Goal: Feedback & Contribution: Leave review/rating

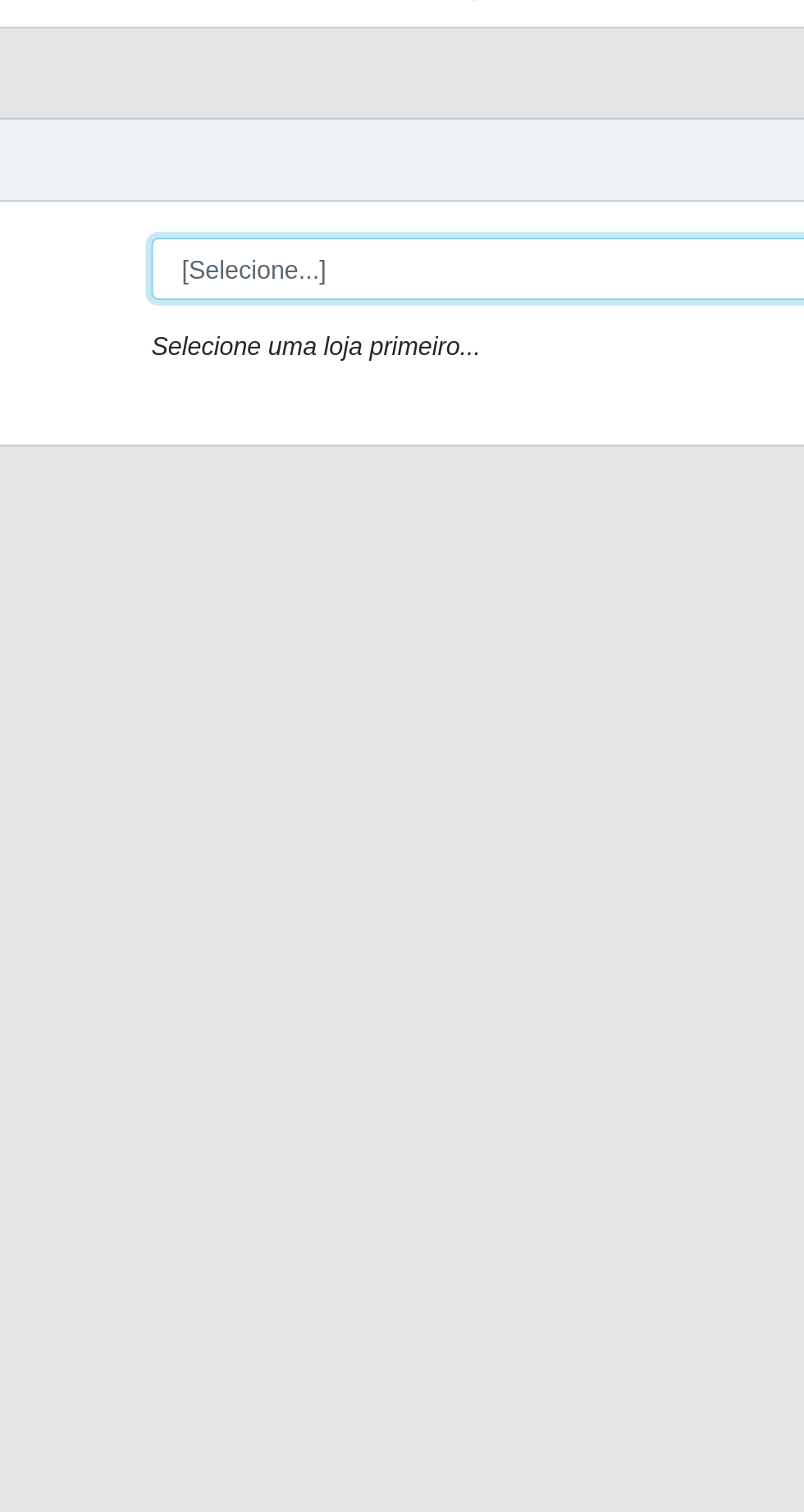
click at [366, 147] on select "[Selecione...] Extrabom - Loja 05 [GEOGRAPHIC_DATA]" at bounding box center [495, 155] width 534 height 29
select select "494"
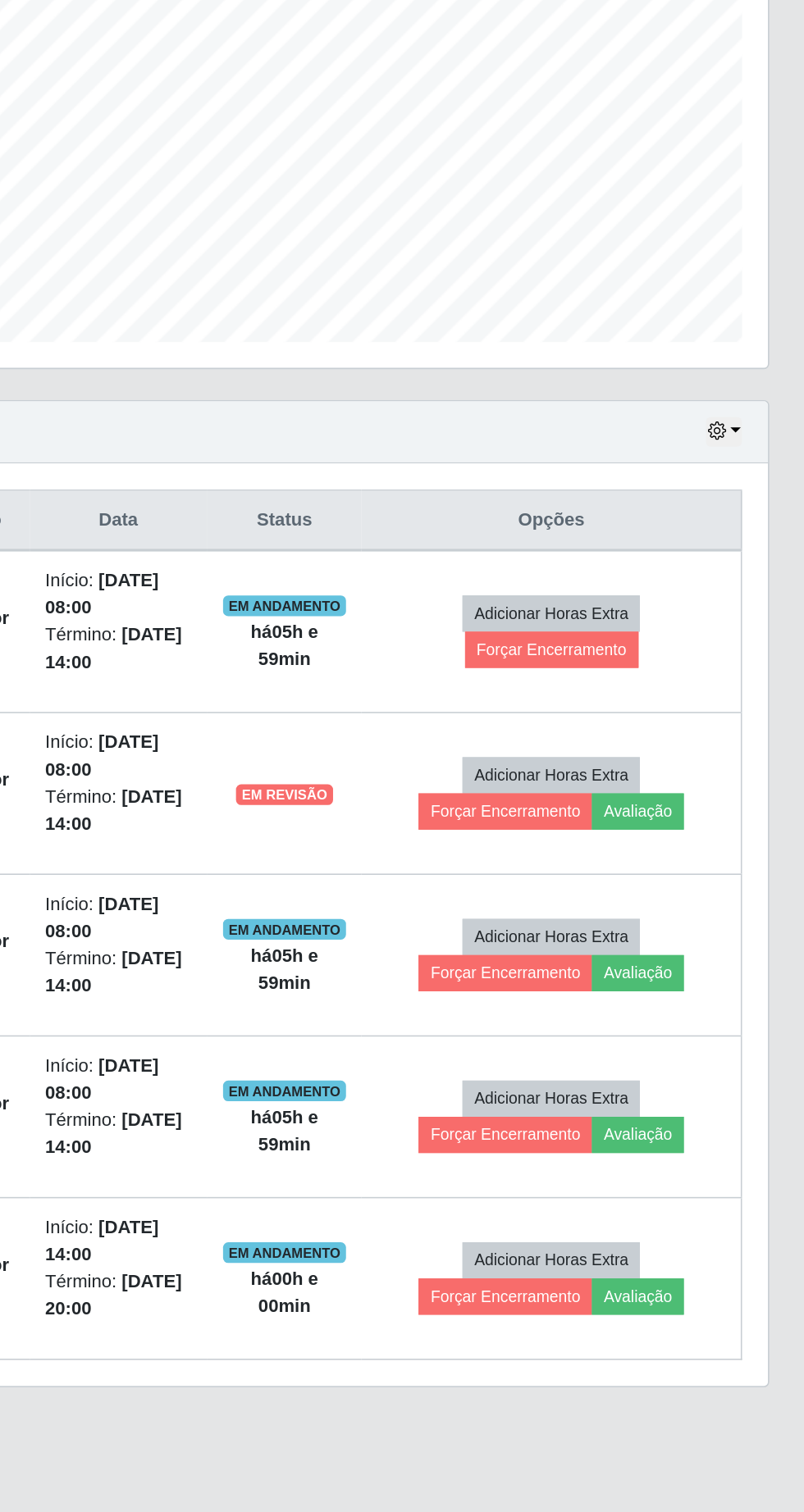
scroll to position [18, 0]
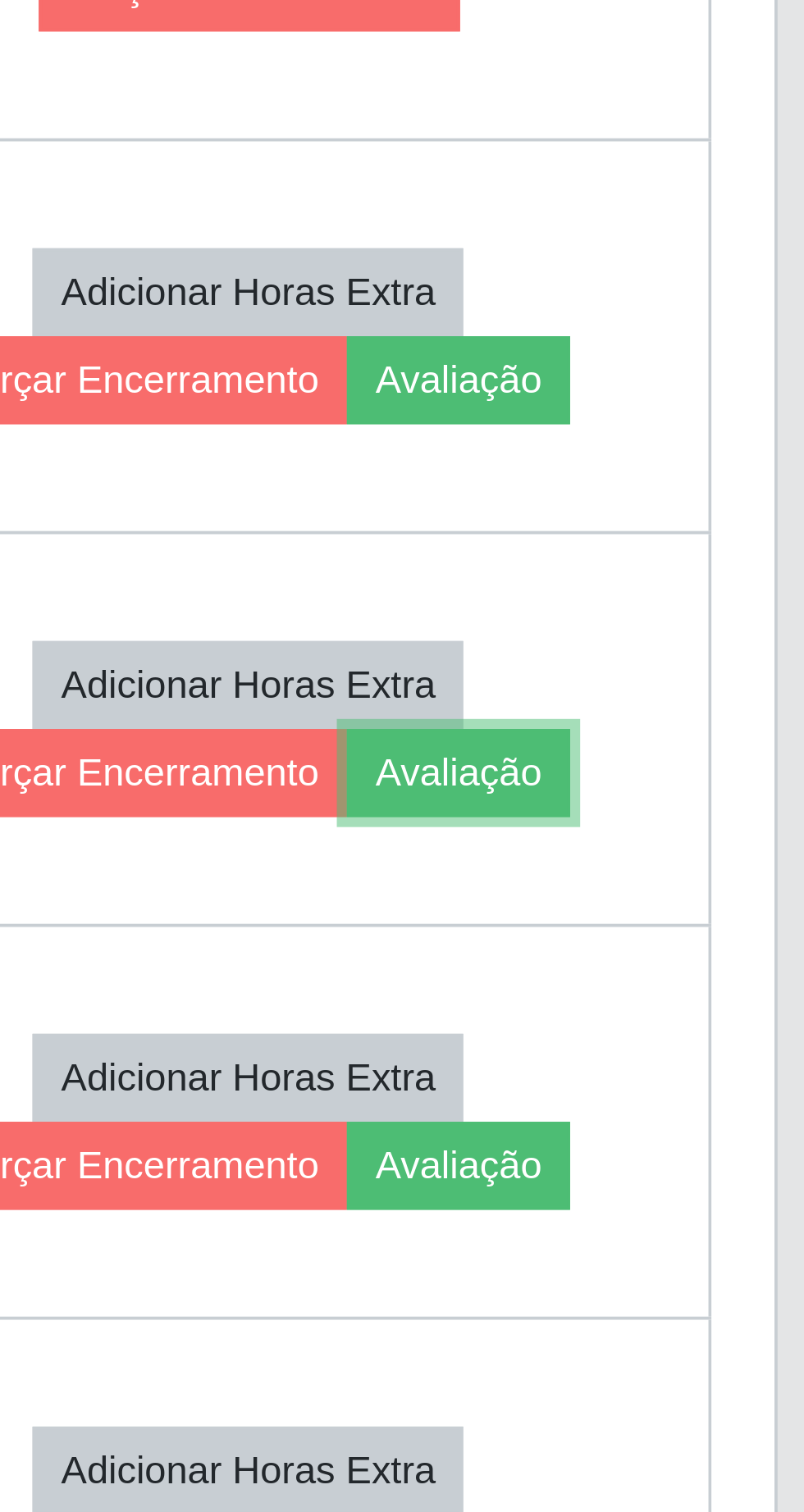
click at [725, 975] on button "Avaliação" at bounding box center [696, 986] width 58 height 23
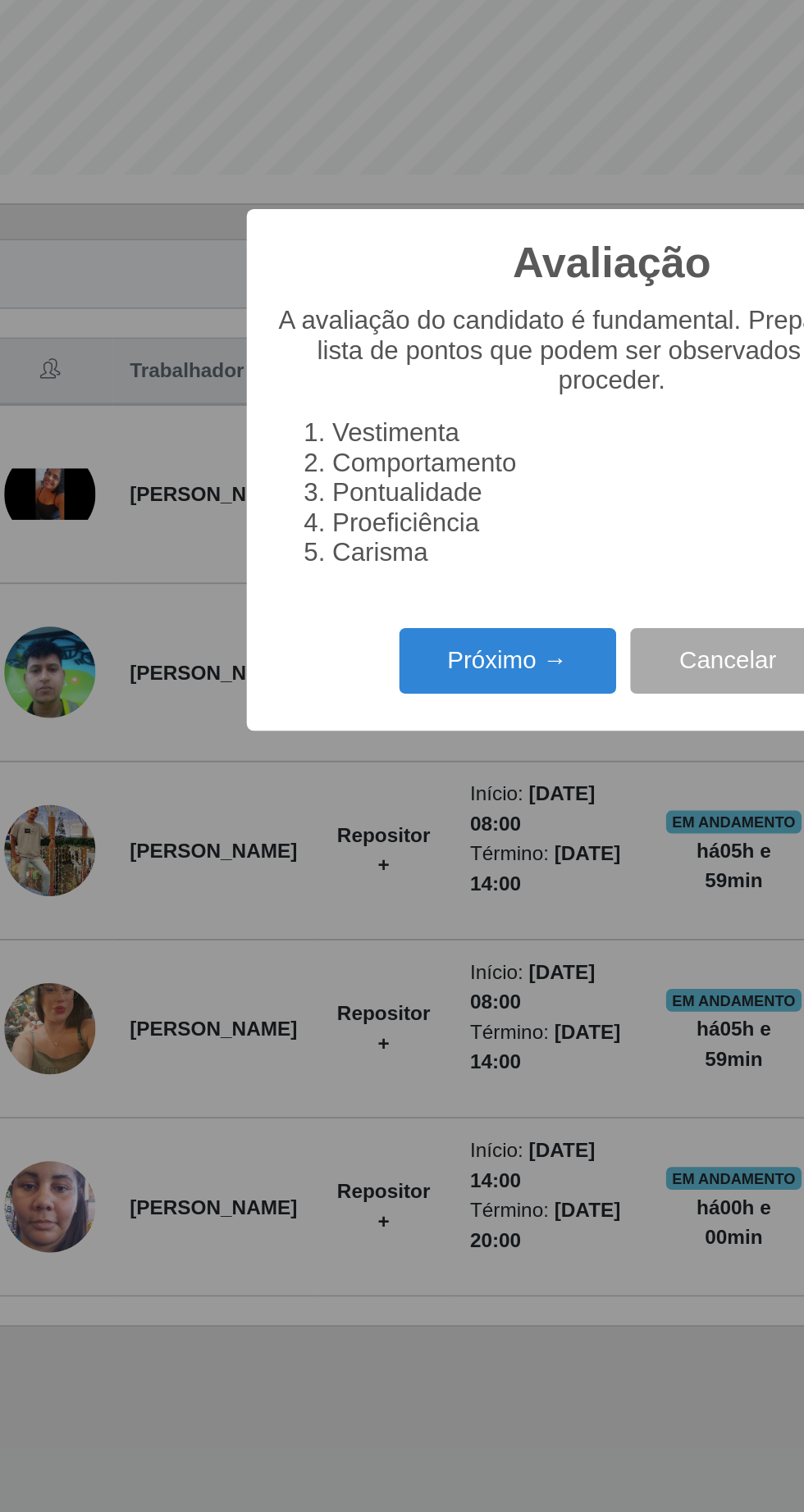
click at [351, 866] on button "Próximo →" at bounding box center [342, 866] width 125 height 39
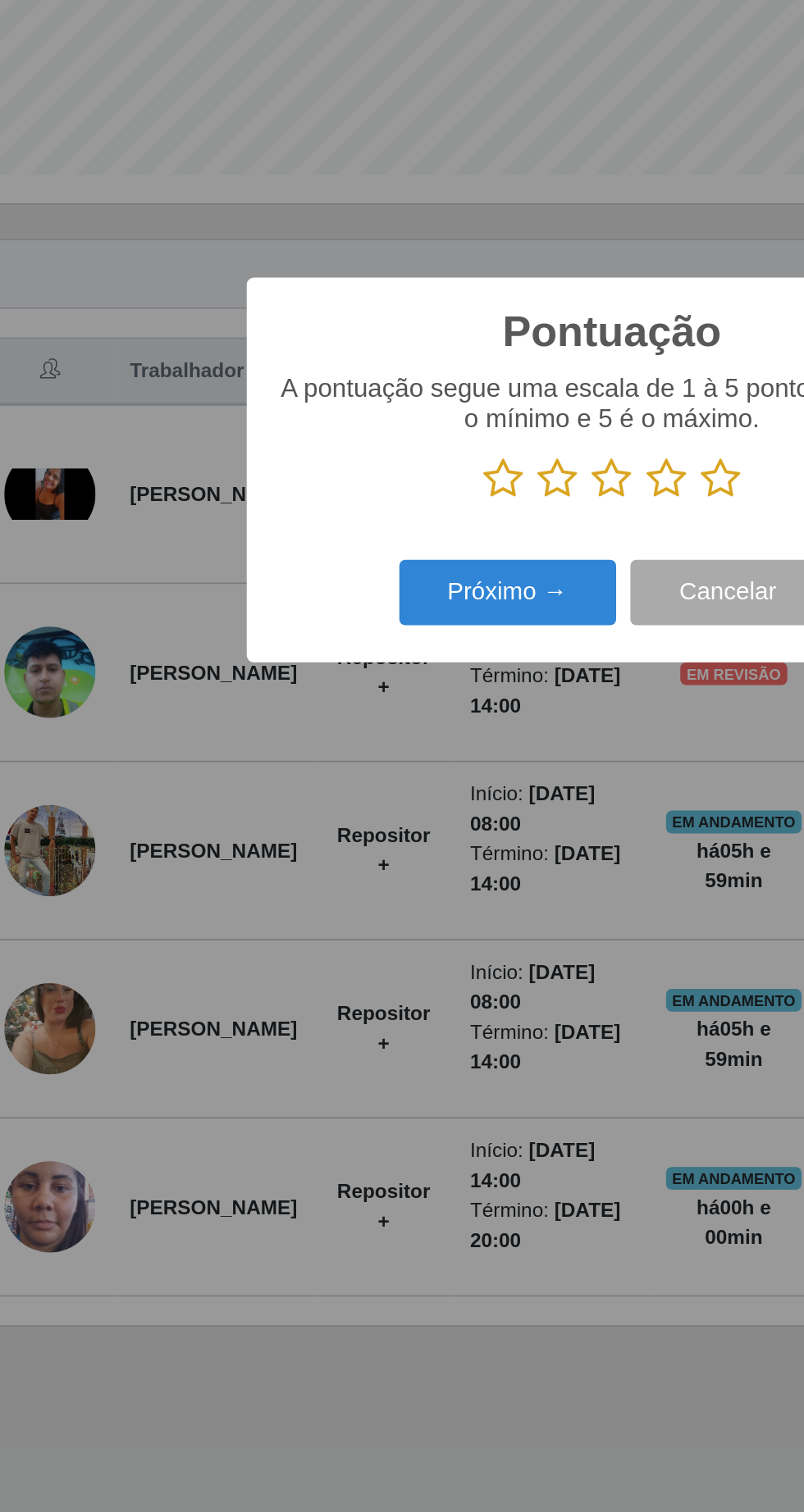
click at [472, 761] on icon at bounding box center [464, 761] width 23 height 25
click at [453, 773] on input "radio" at bounding box center [453, 773] width 0 height 0
click at [358, 838] on button "Próximo →" at bounding box center [342, 826] width 125 height 39
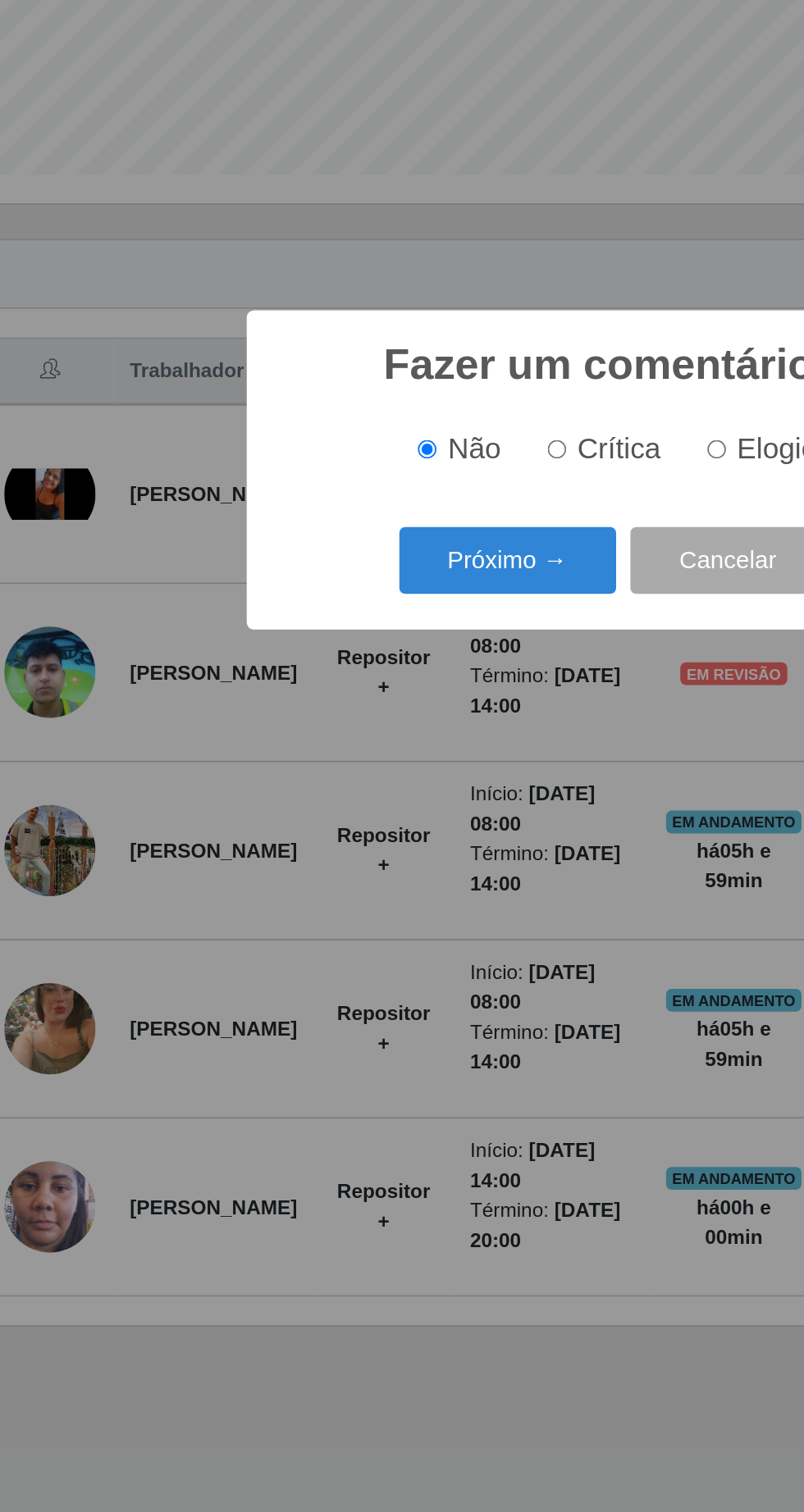
click at [466, 745] on input "Elogio" at bounding box center [461, 744] width 10 height 10
radio input "true"
click at [374, 809] on button "Próximo →" at bounding box center [342, 807] width 125 height 39
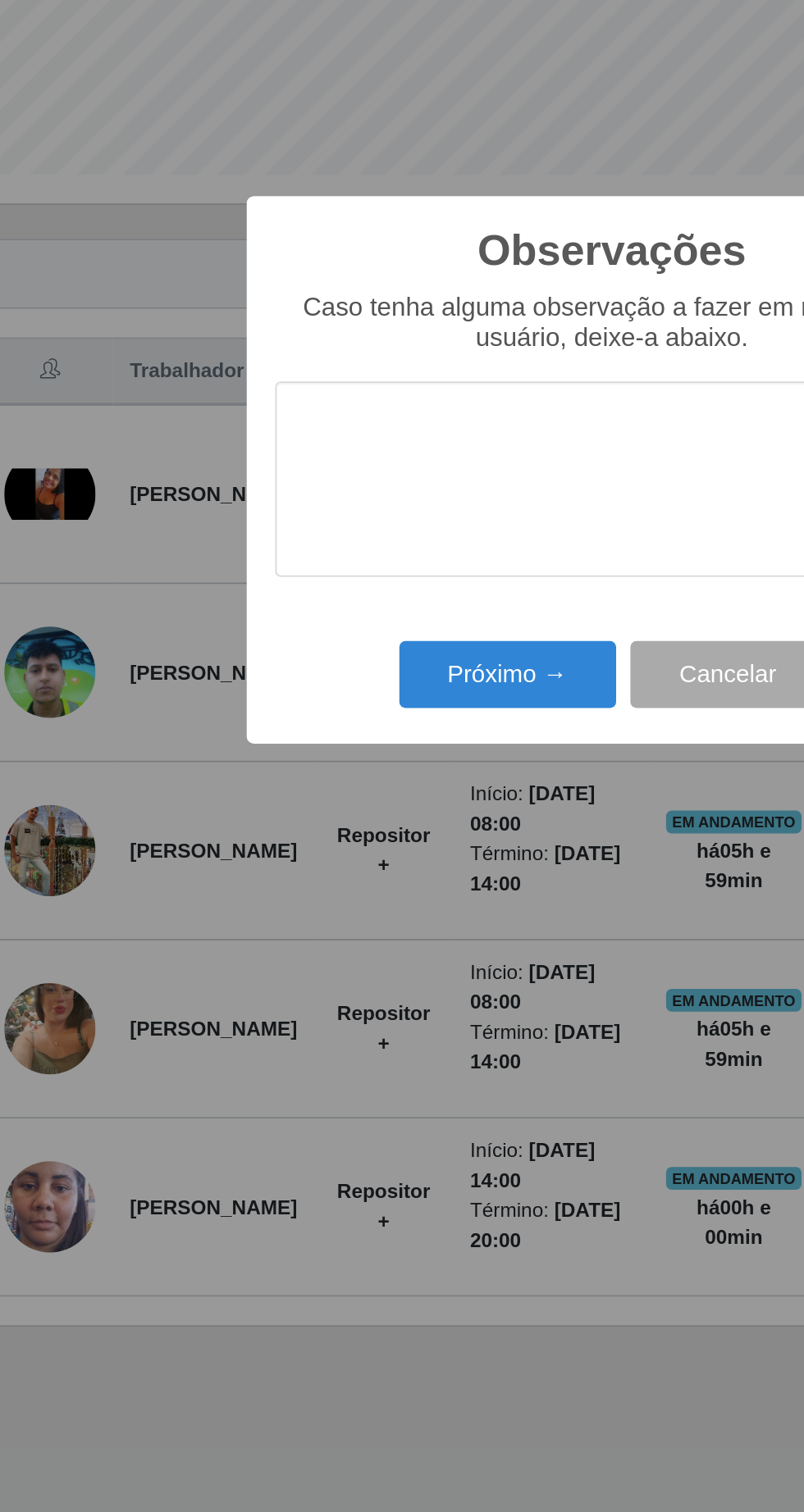
click at [288, 724] on textarea at bounding box center [402, 762] width 387 height 112
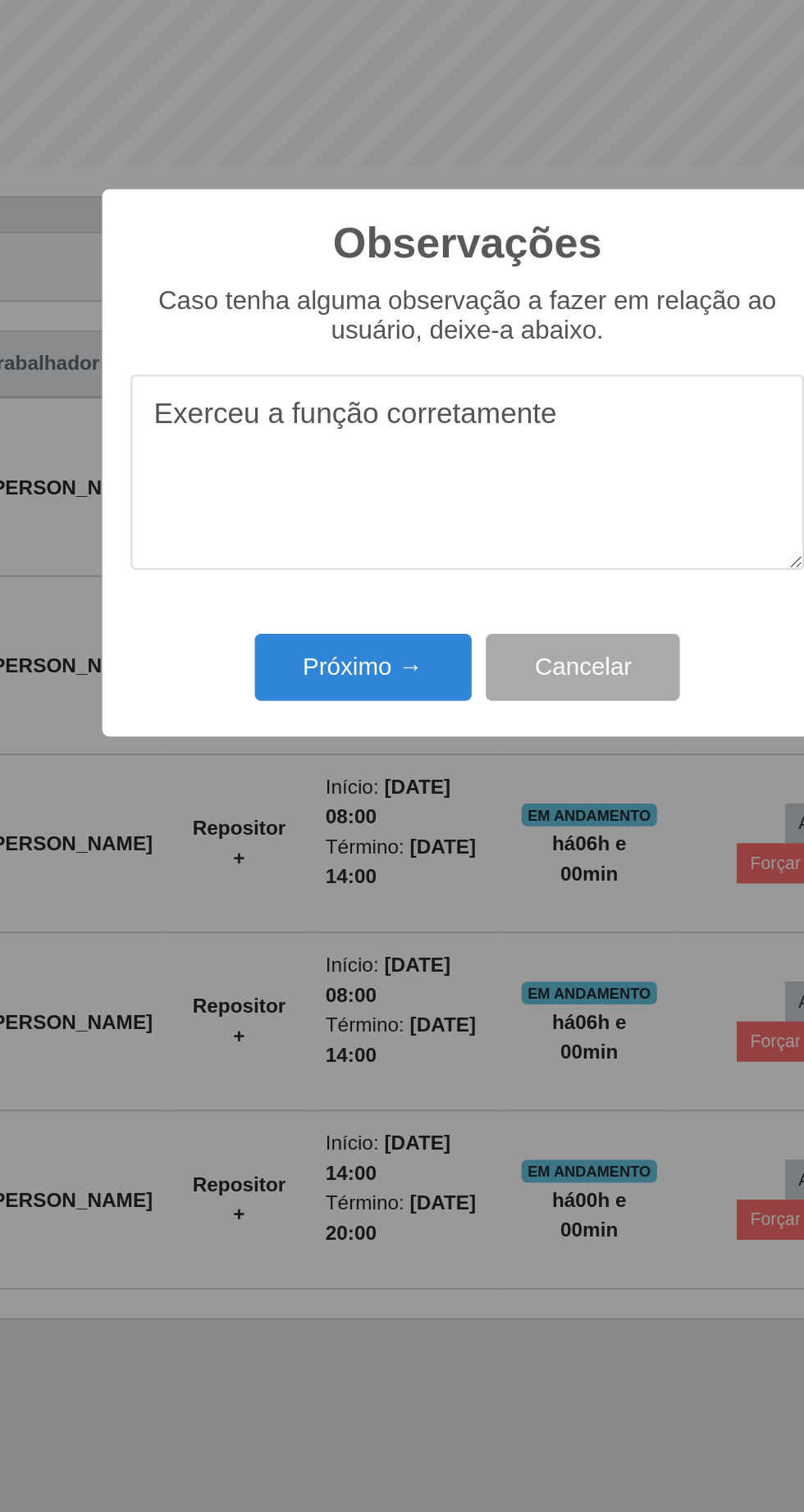
type textarea "Exerceu a função corretamente"
click at [356, 877] on button "Próximo →" at bounding box center [342, 873] width 125 height 39
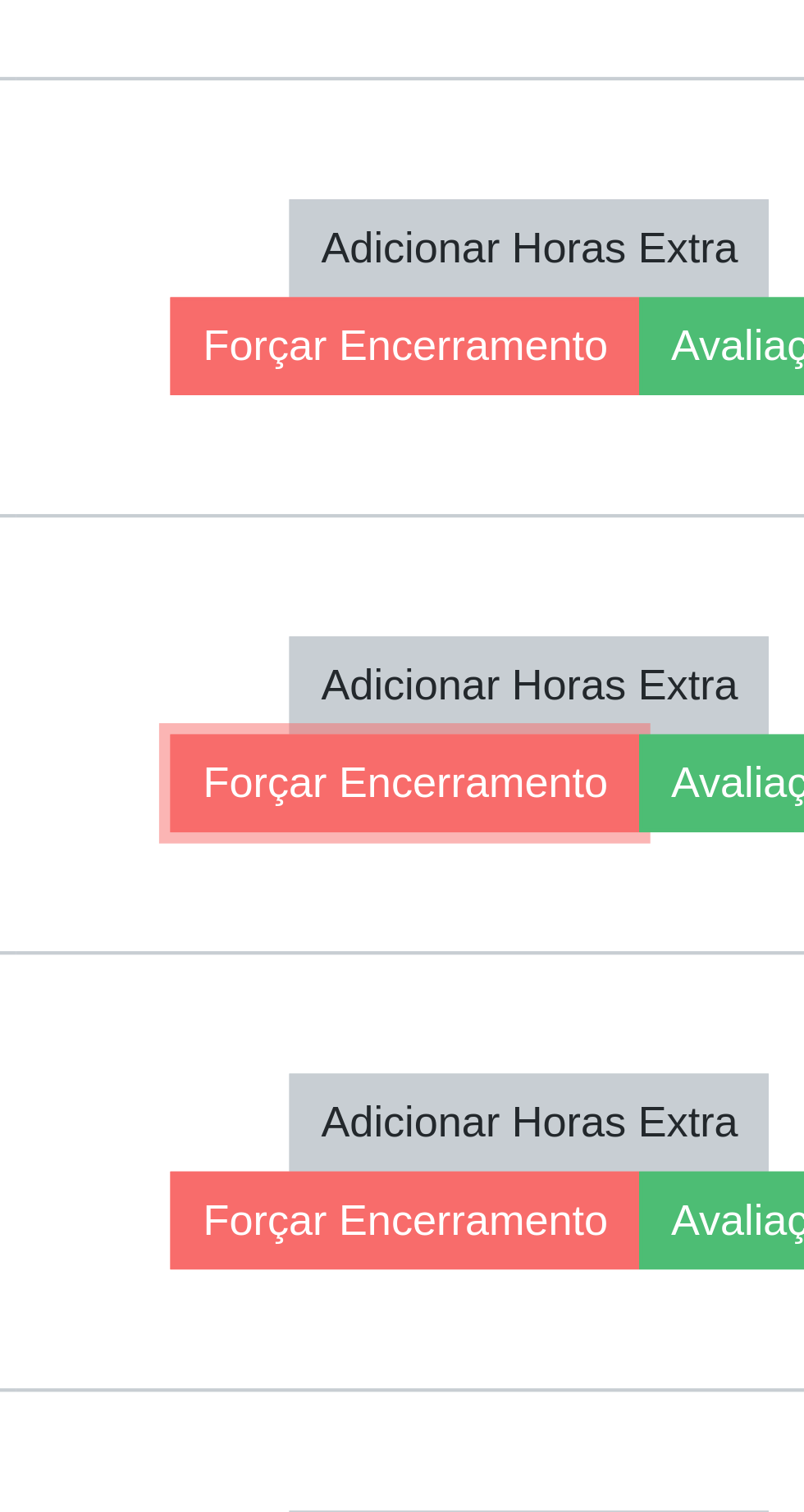
click at [628, 975] on button "Forçar Encerramento" at bounding box center [612, 986] width 110 height 23
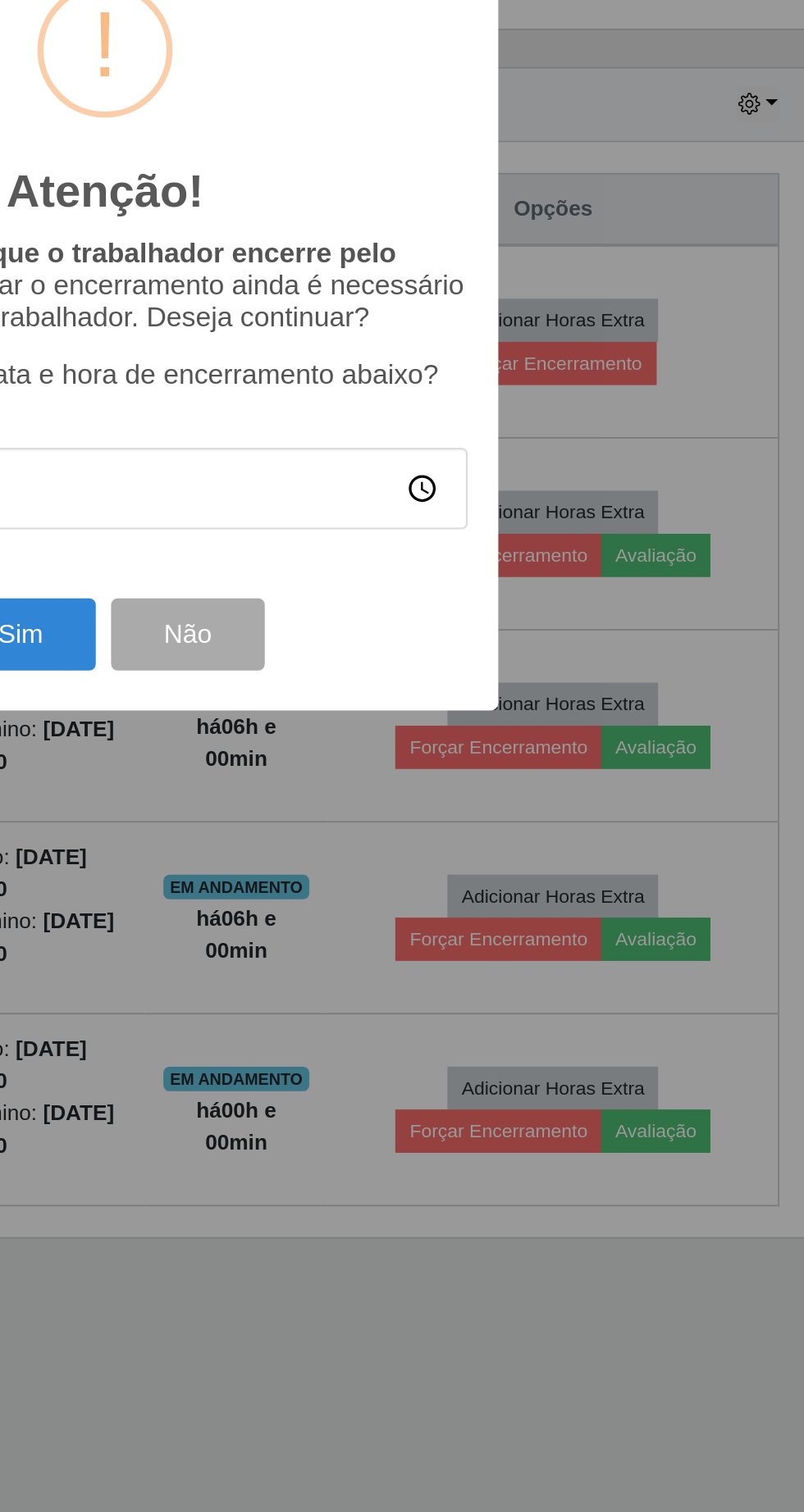
scroll to position [19, 0]
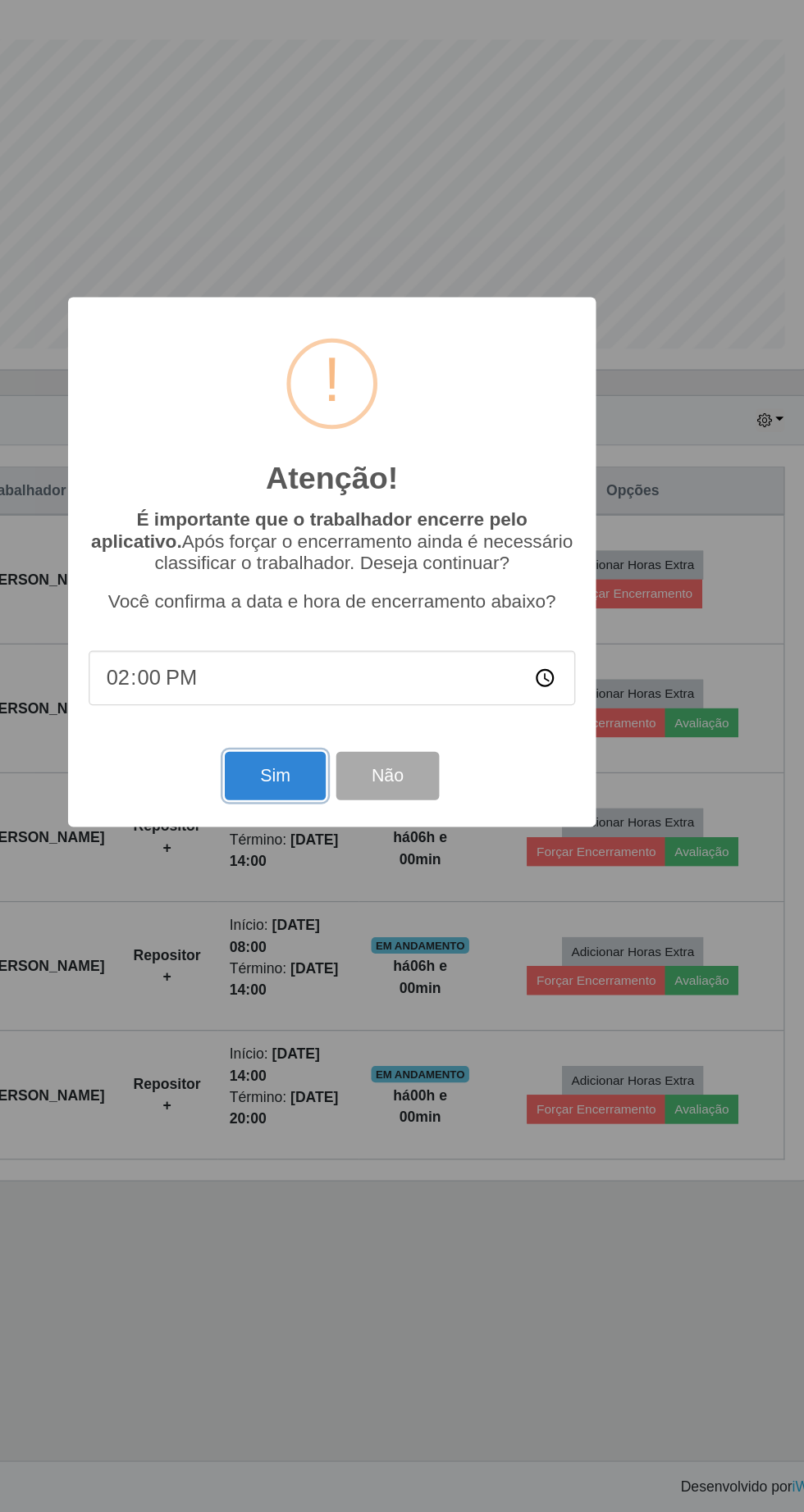
click at [331, 934] on button "Sim" at bounding box center [357, 926] width 80 height 39
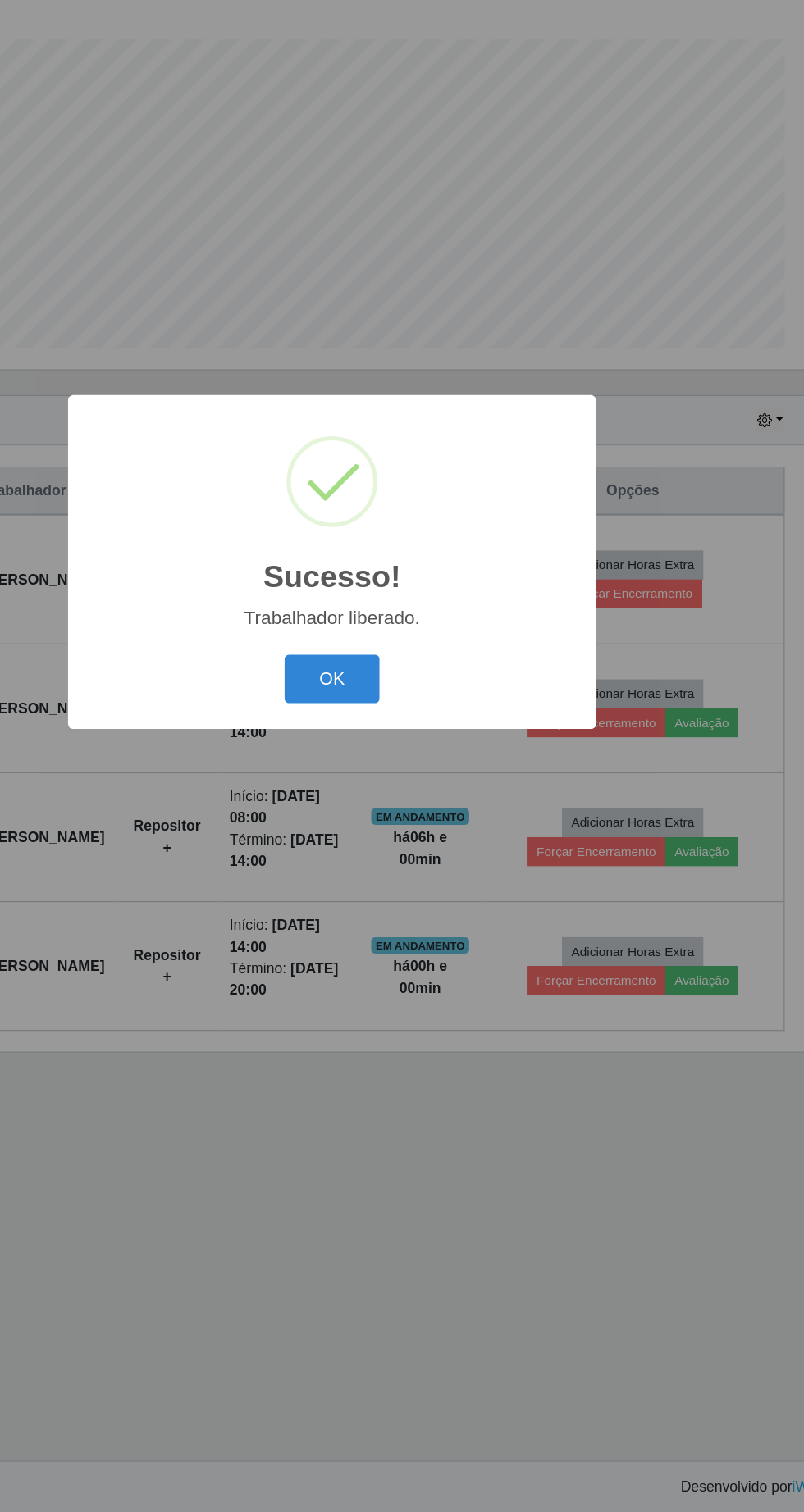
click at [405, 855] on button "OK" at bounding box center [402, 849] width 76 height 39
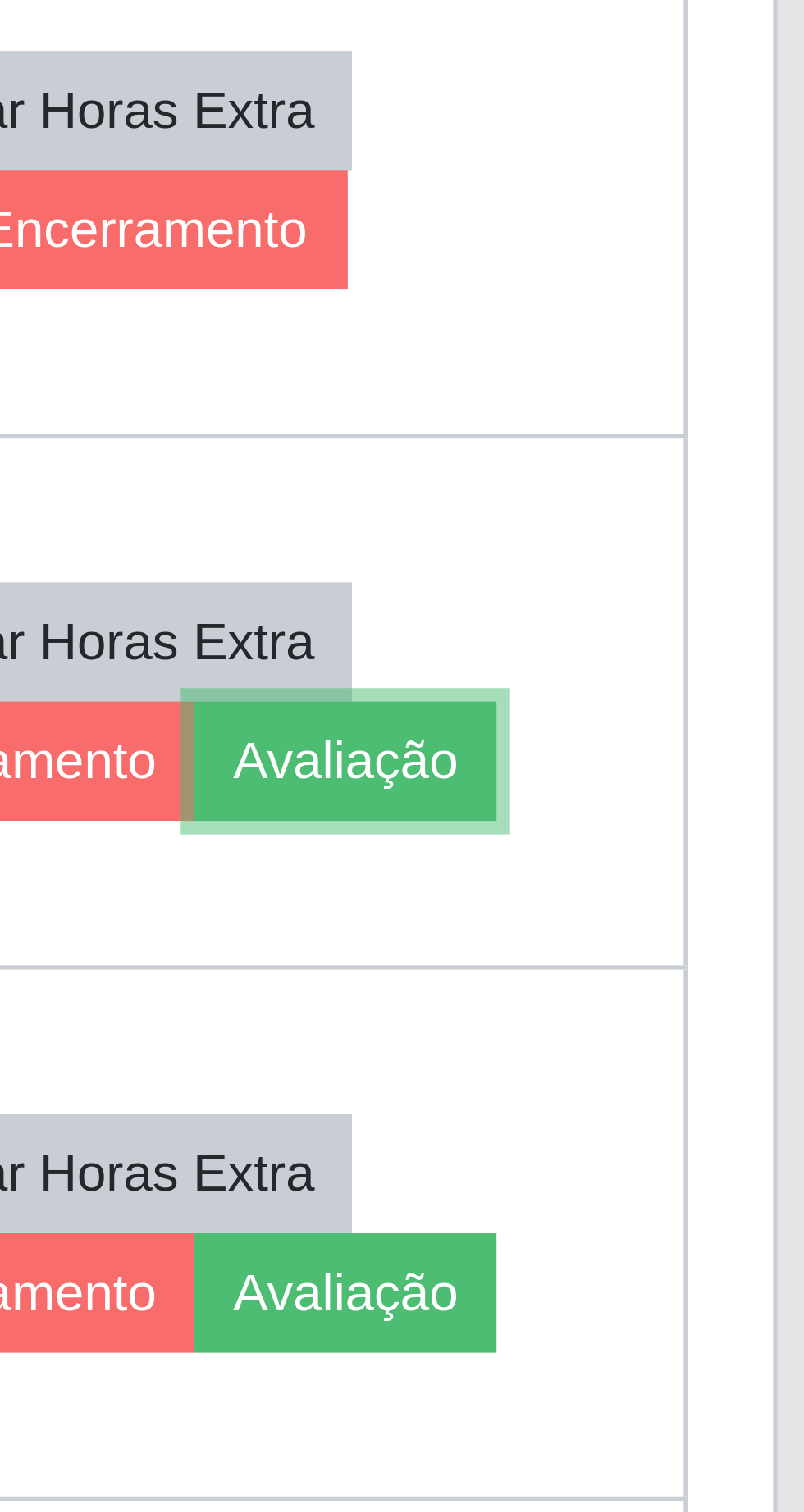
click at [725, 872] on button "Avaliação" at bounding box center [696, 883] width 58 height 23
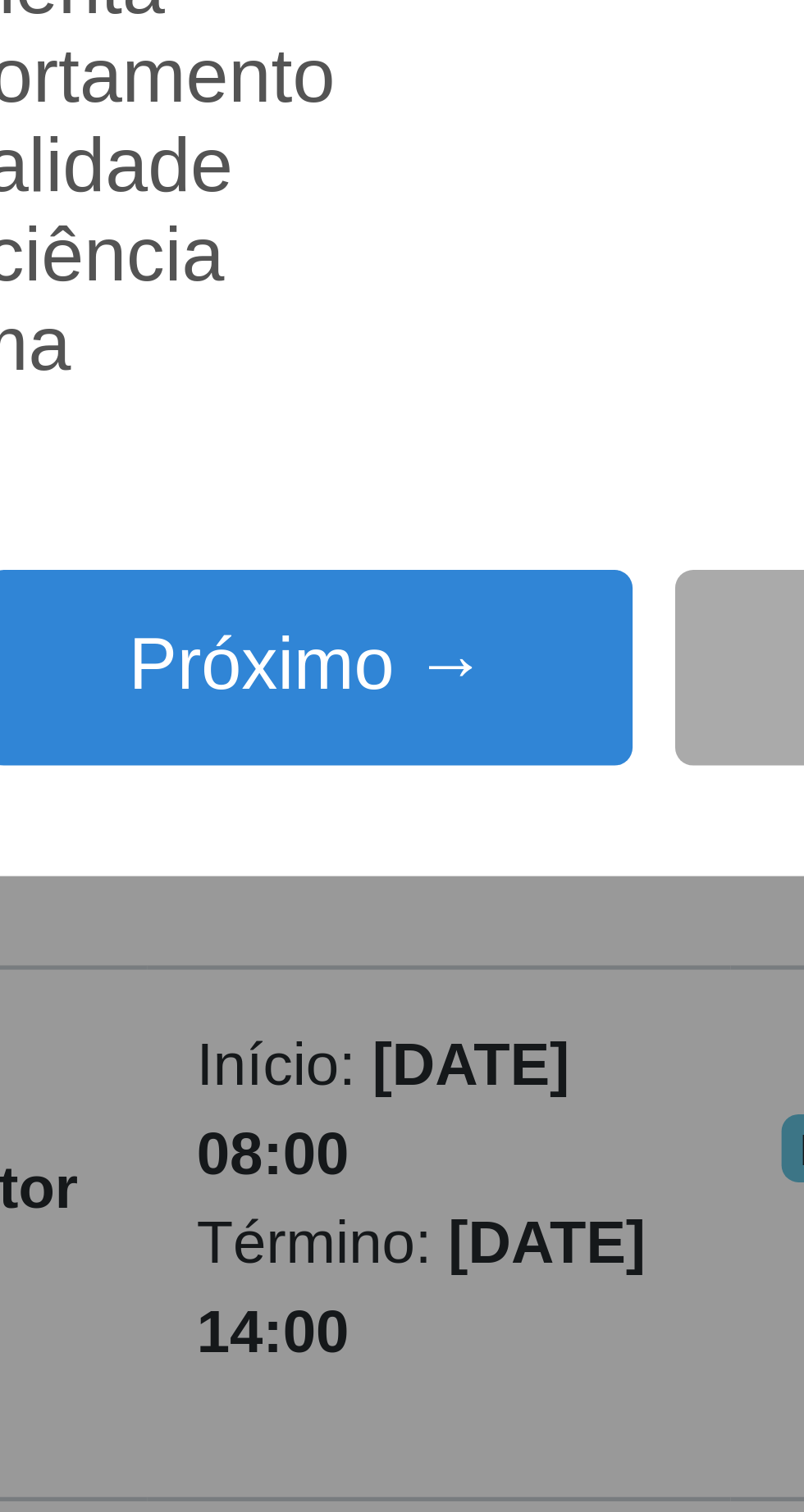
click at [351, 872] on button "Próximo →" at bounding box center [342, 866] width 125 height 39
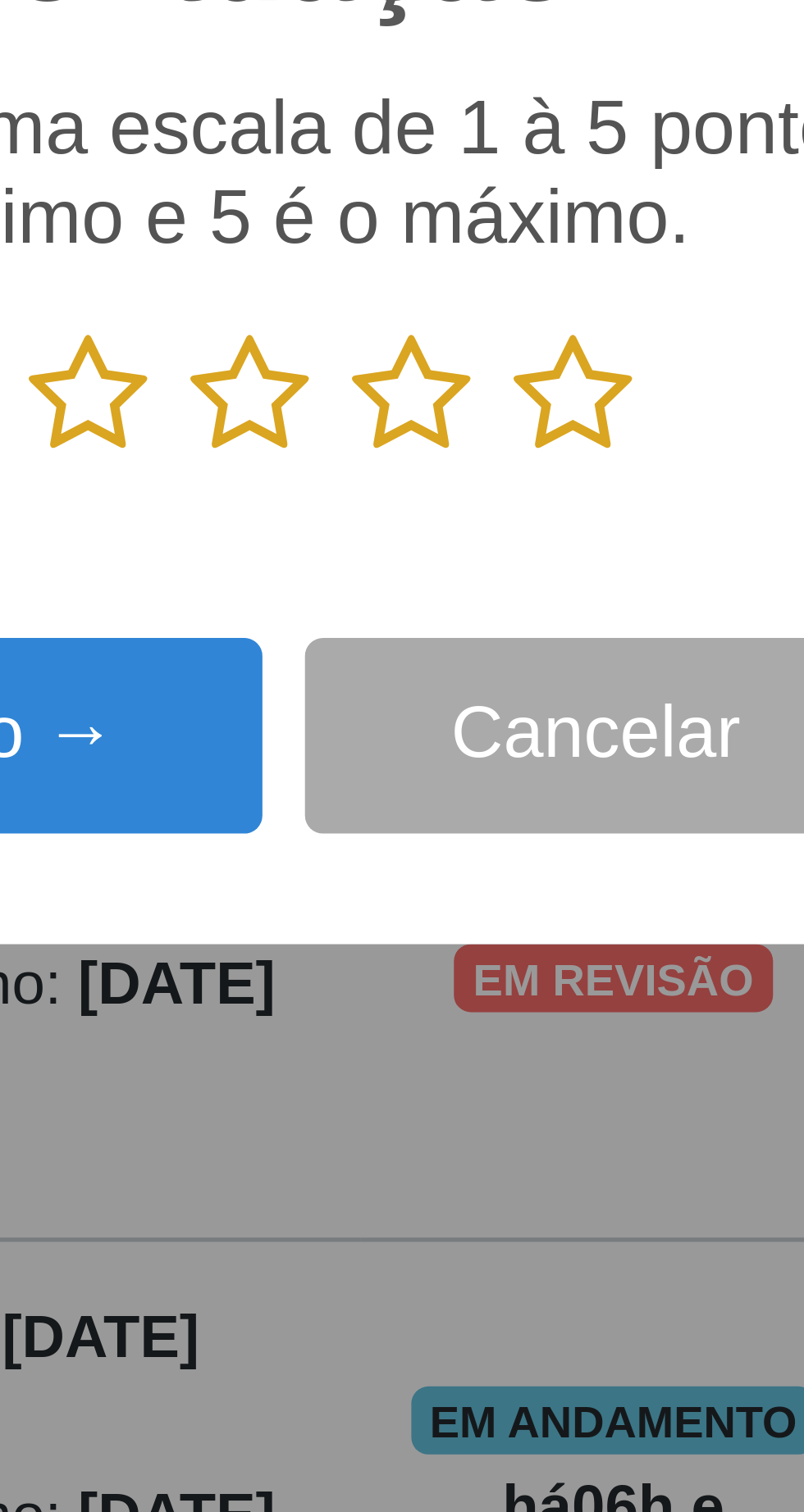
click at [467, 763] on icon at bounding box center [464, 761] width 23 height 25
click at [453, 773] on input "radio" at bounding box center [453, 773] width 0 height 0
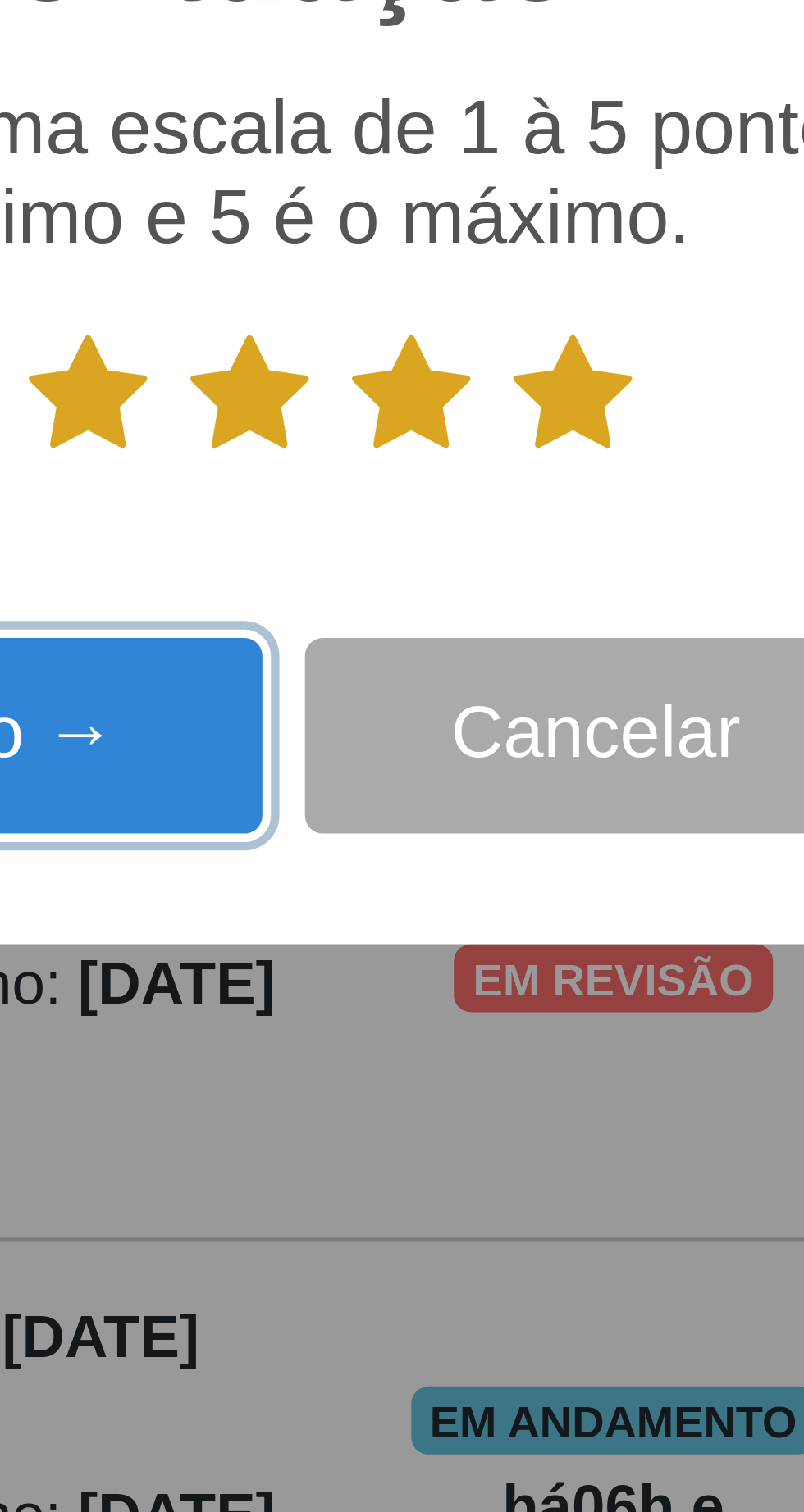
click at [382, 828] on button "Próximo →" at bounding box center [342, 826] width 125 height 39
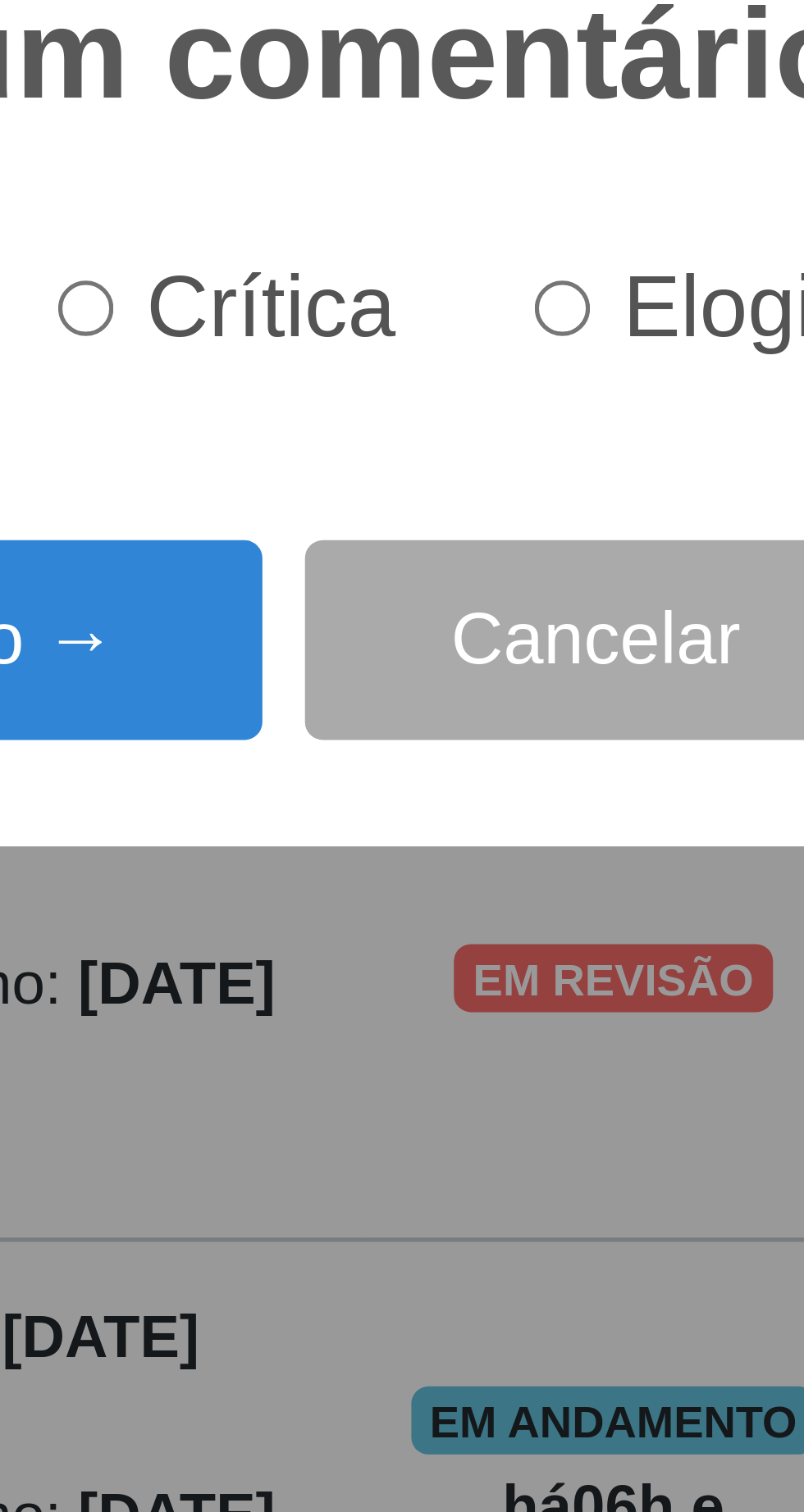
click at [464, 743] on input "Elogio" at bounding box center [461, 744] width 10 height 10
radio input "true"
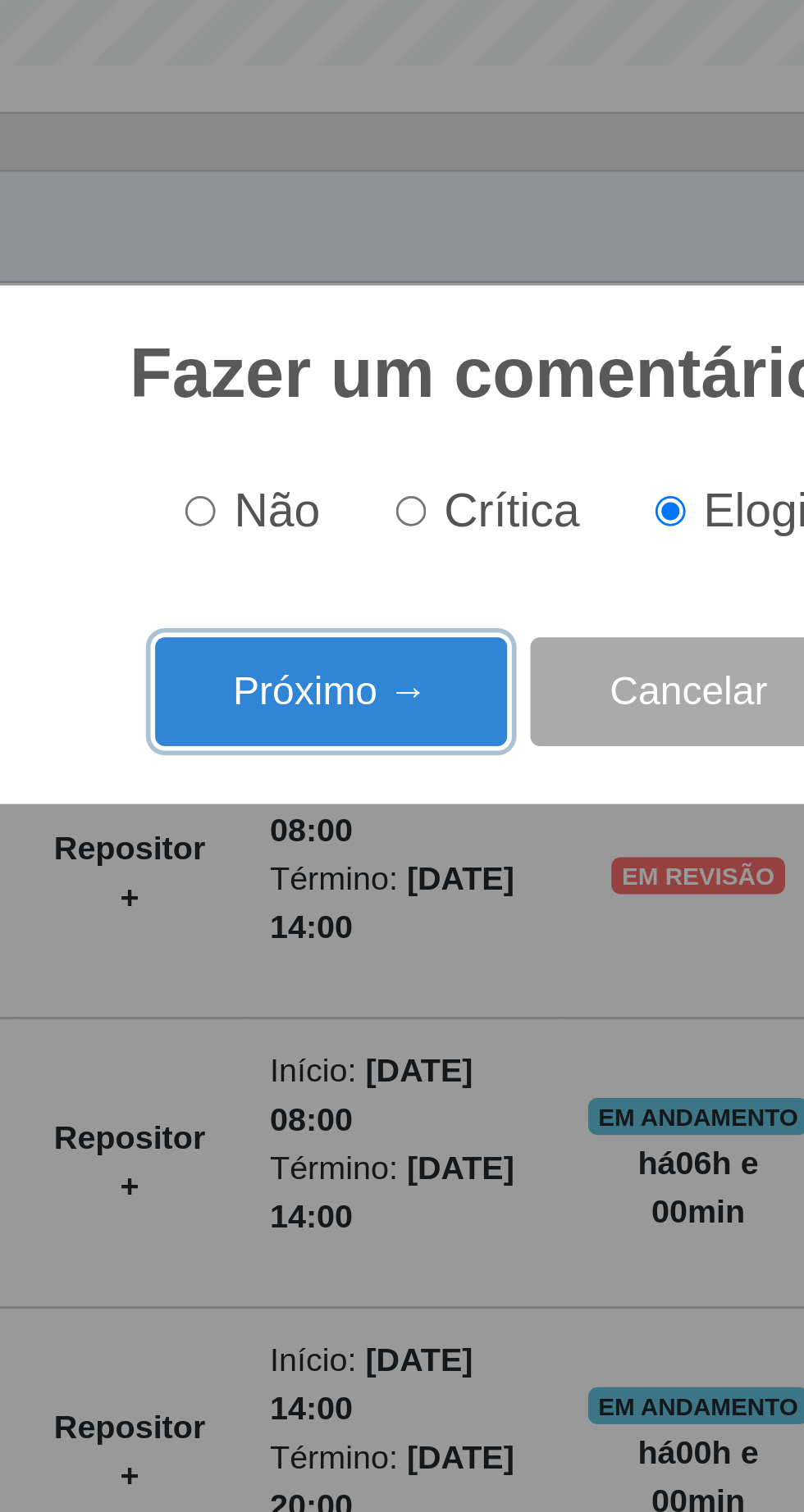
click at [356, 809] on button "Próximo →" at bounding box center [342, 807] width 125 height 39
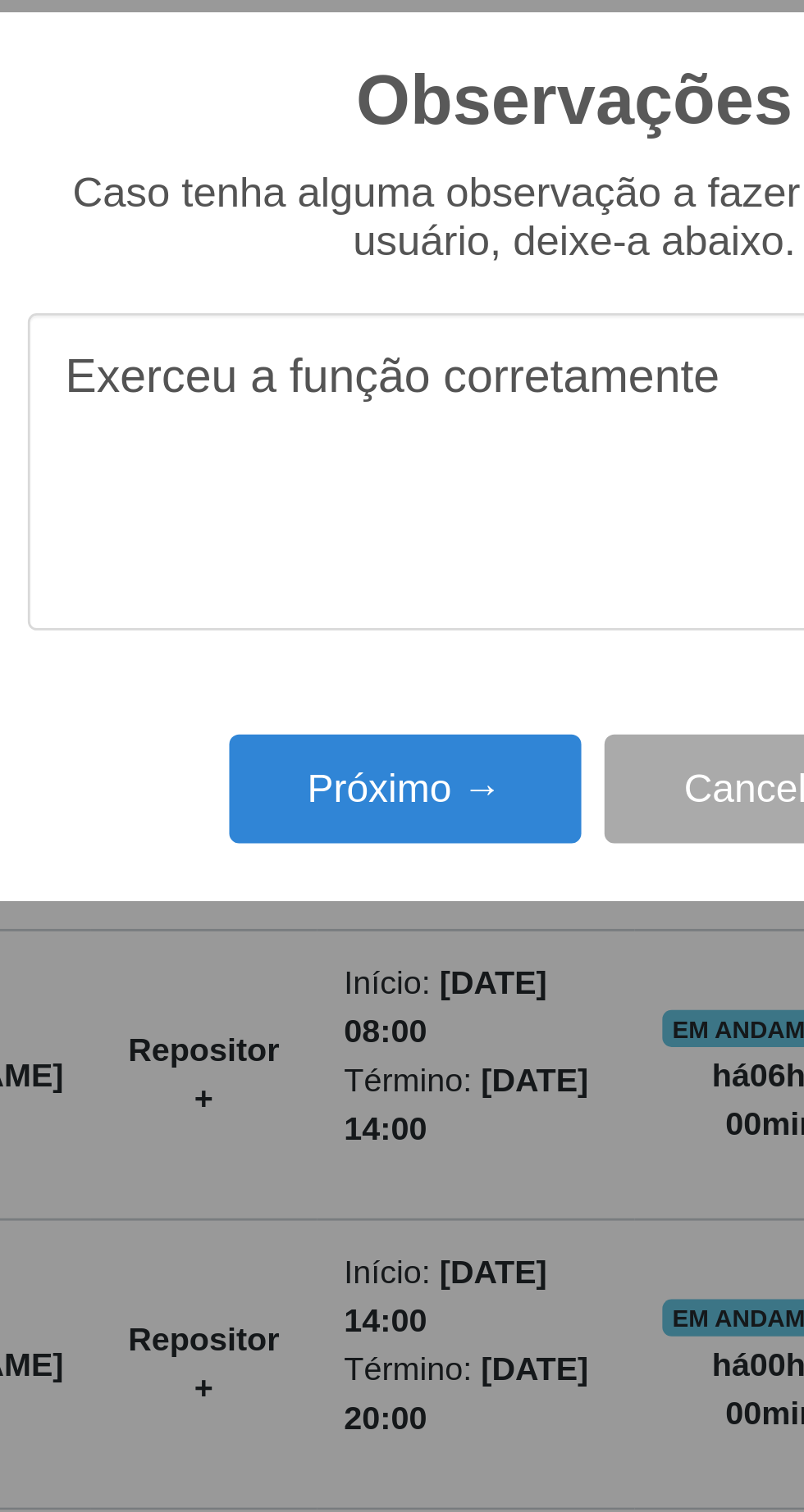
type textarea "Exerceu a função corretamente"
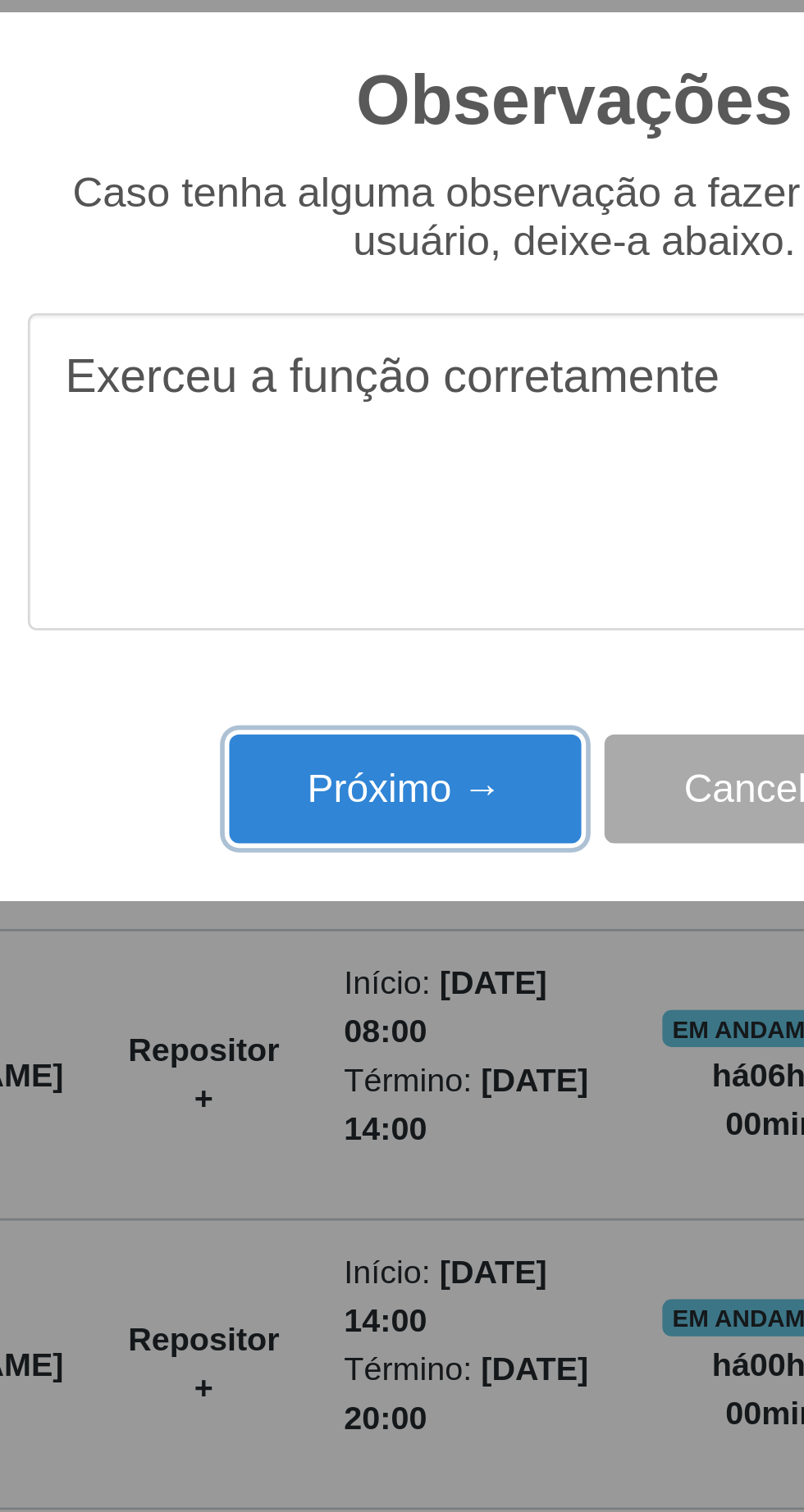
click at [349, 875] on button "Próximo →" at bounding box center [342, 873] width 125 height 39
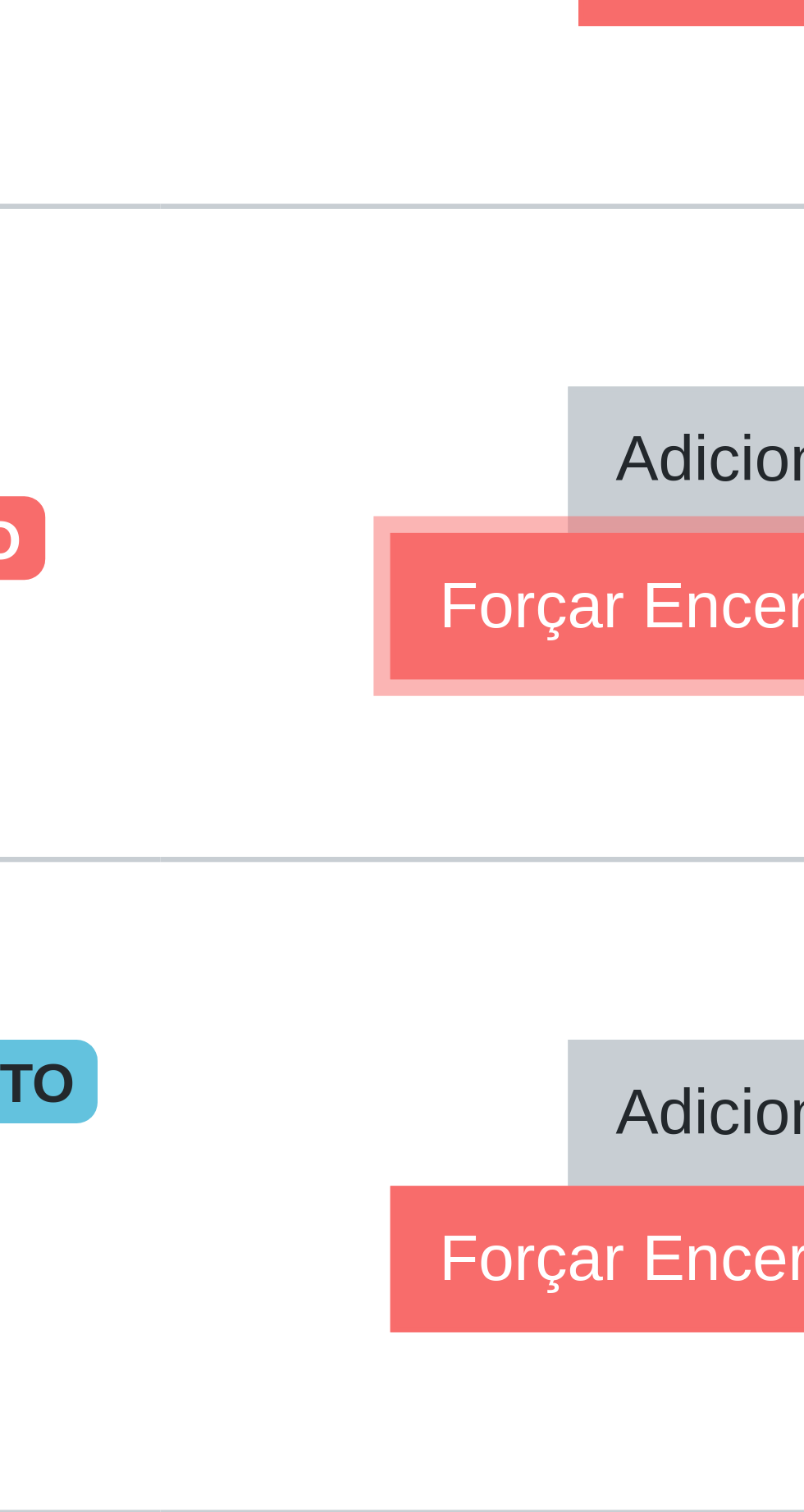
click at [586, 872] on button "Forçar Encerramento" at bounding box center [612, 883] width 110 height 23
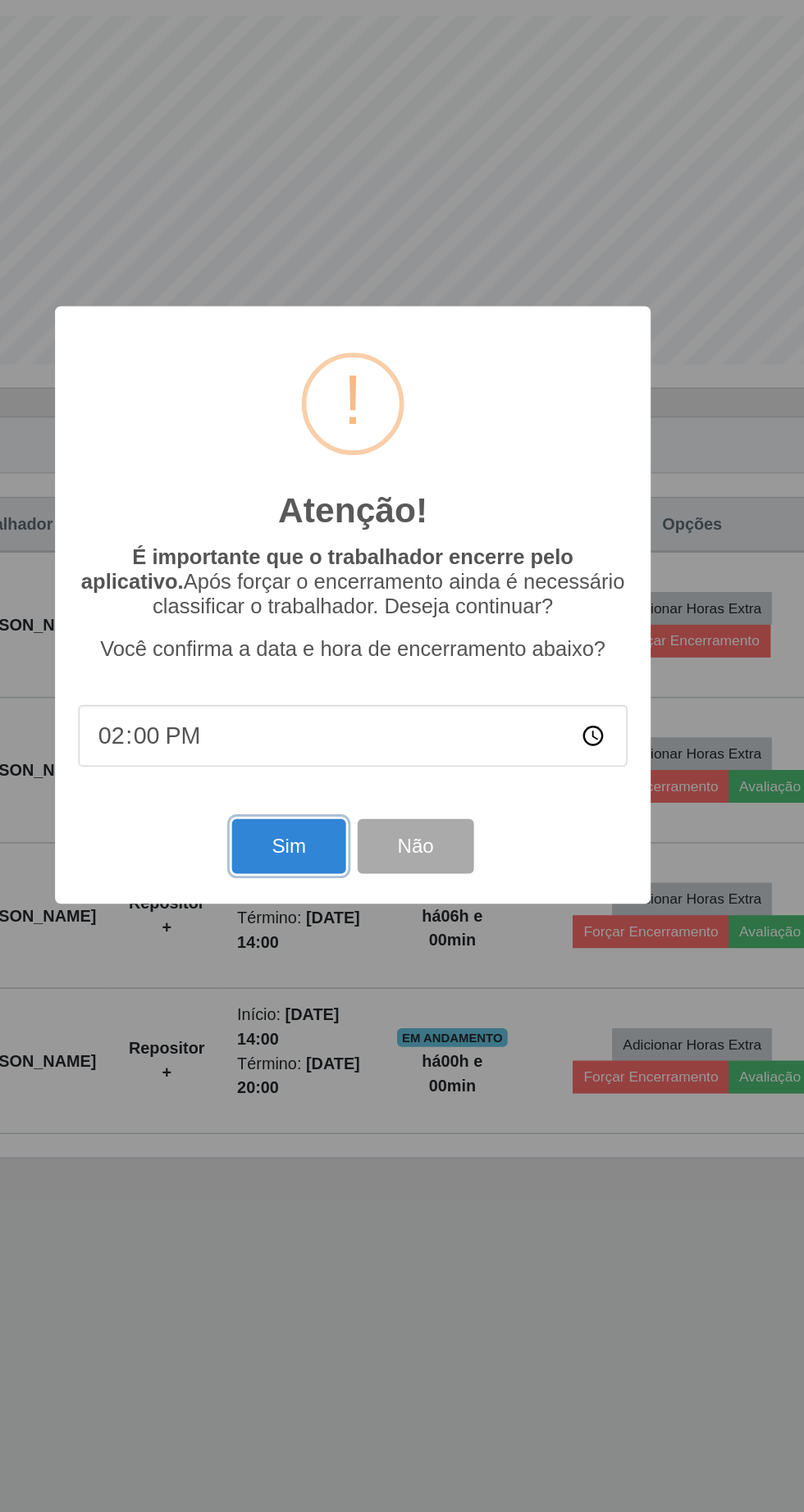
click at [357, 923] on button "Sim" at bounding box center [357, 926] width 80 height 39
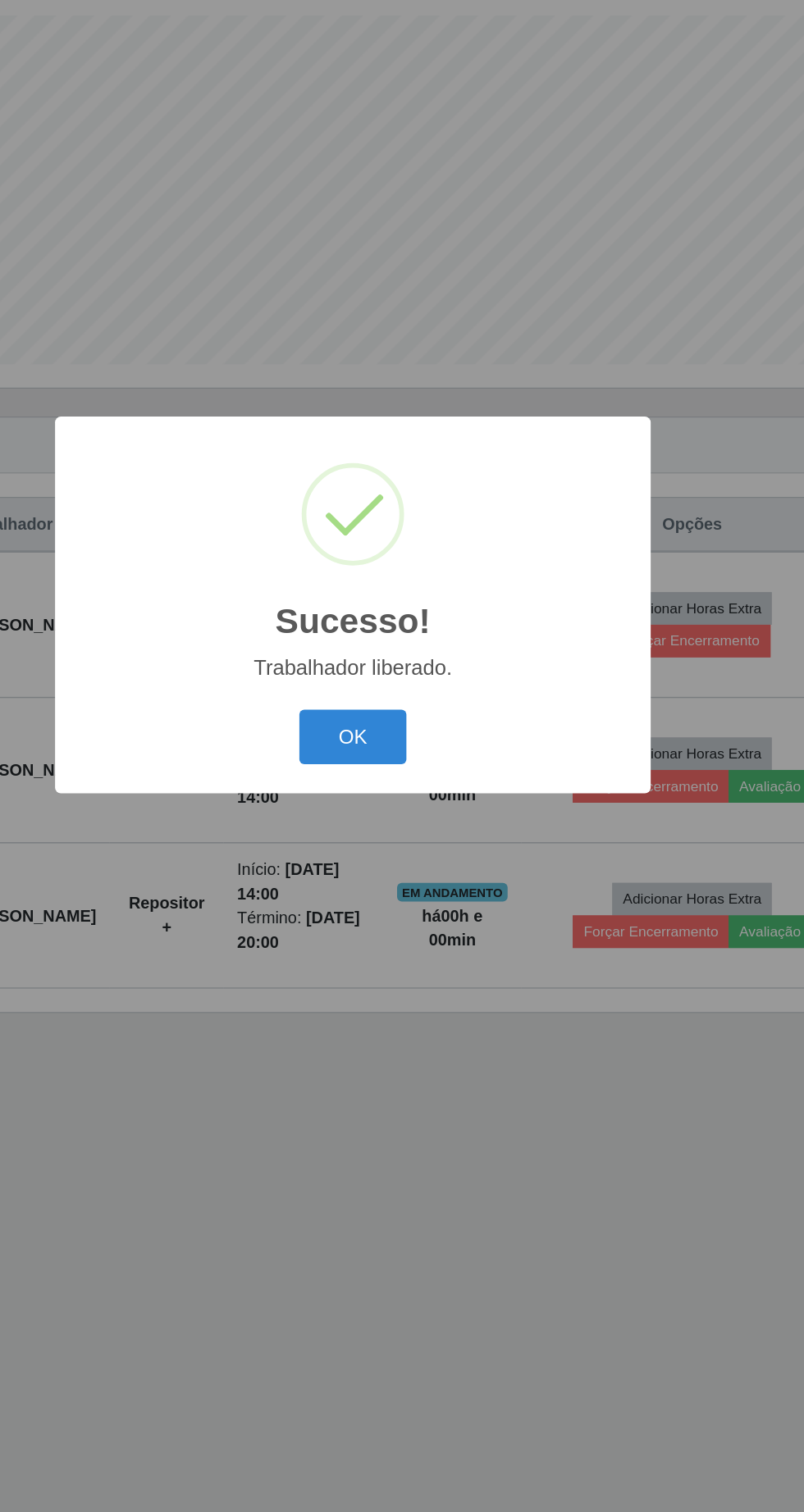
click at [419, 861] on button "OK" at bounding box center [402, 849] width 76 height 39
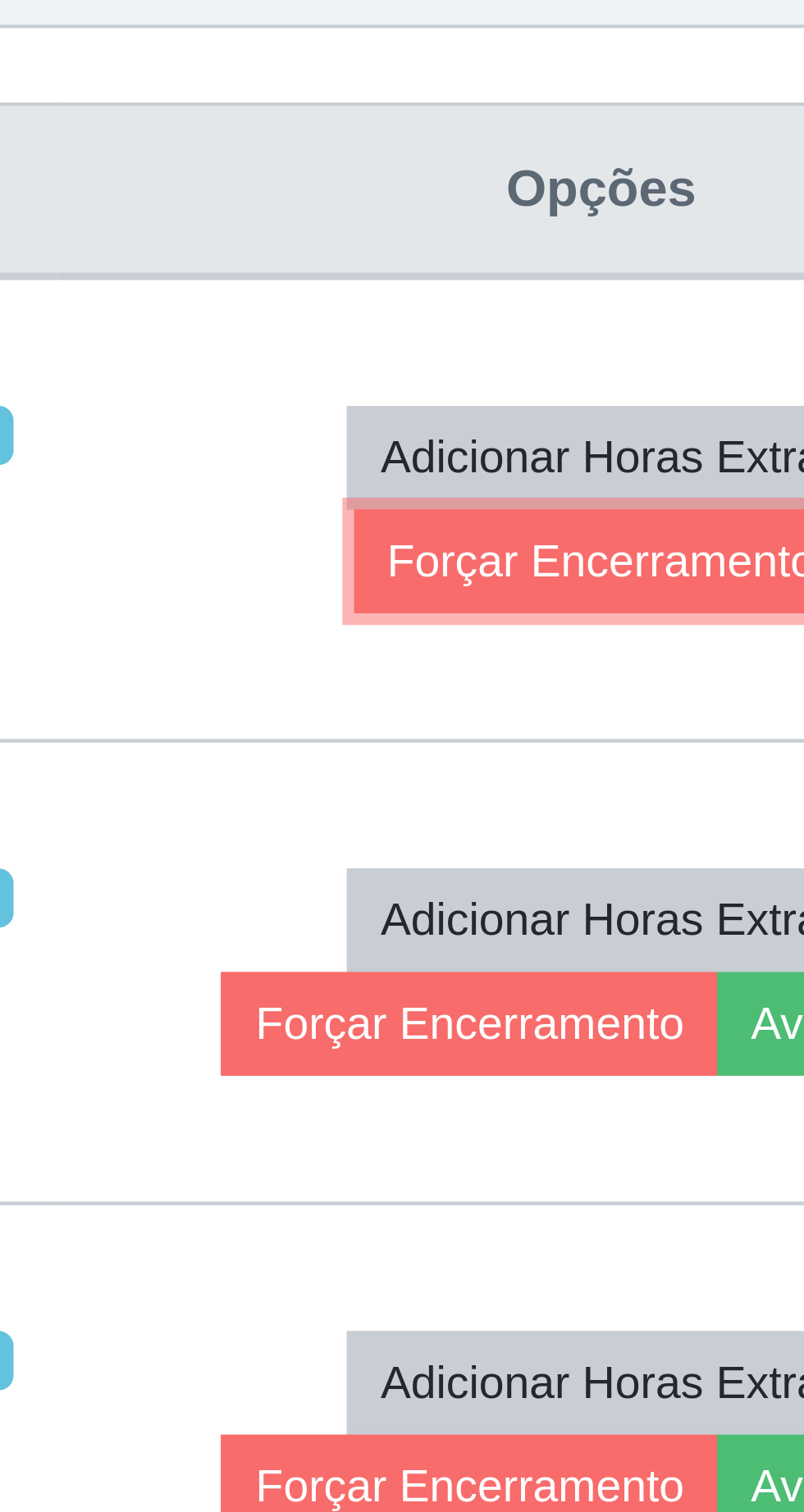
click at [657, 770] on button "Forçar Encerramento" at bounding box center [641, 782] width 110 height 23
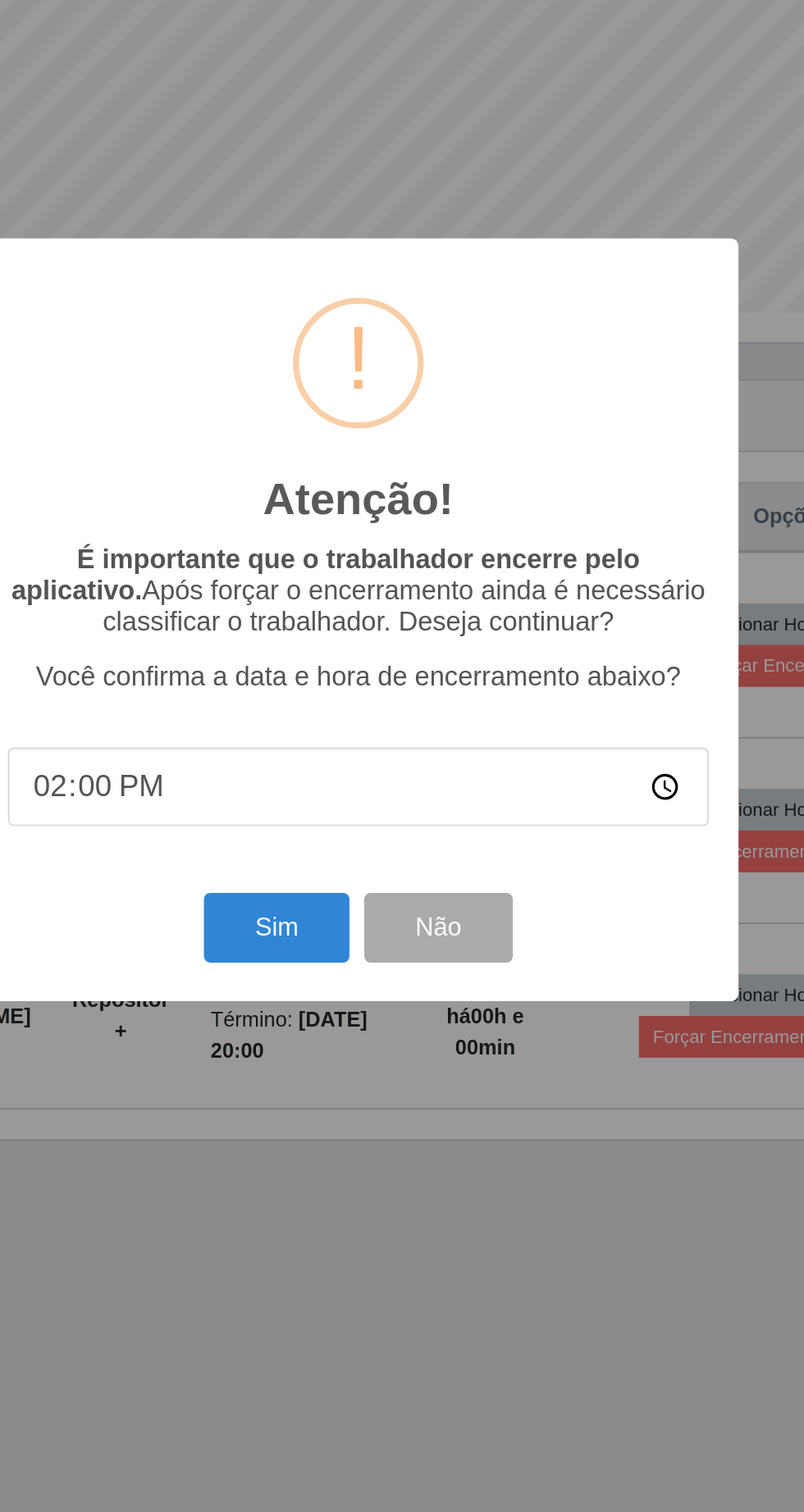
scroll to position [18, 0]
click at [343, 925] on button "Sim" at bounding box center [357, 926] width 80 height 39
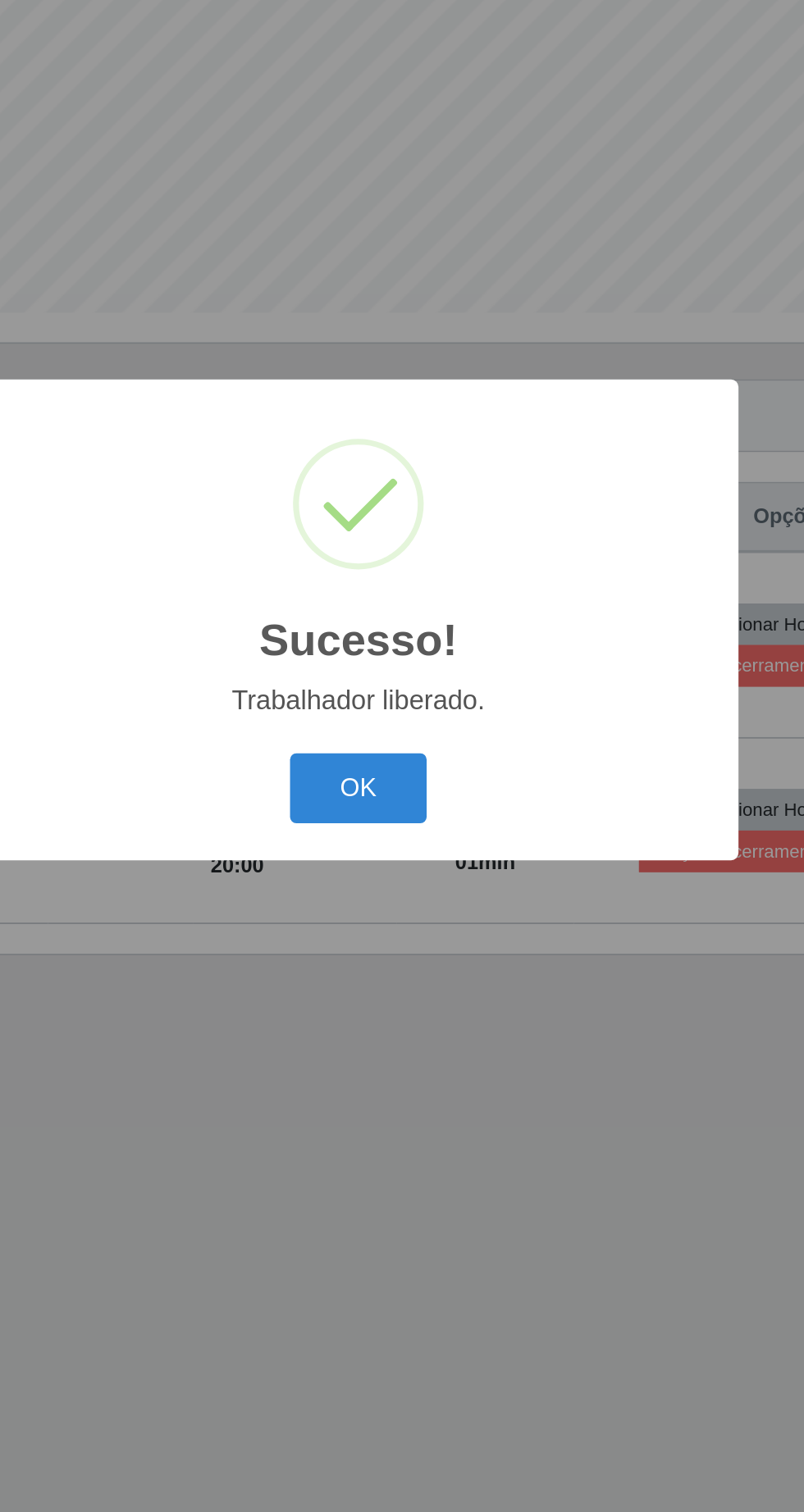
click at [410, 845] on button "OK" at bounding box center [402, 849] width 76 height 39
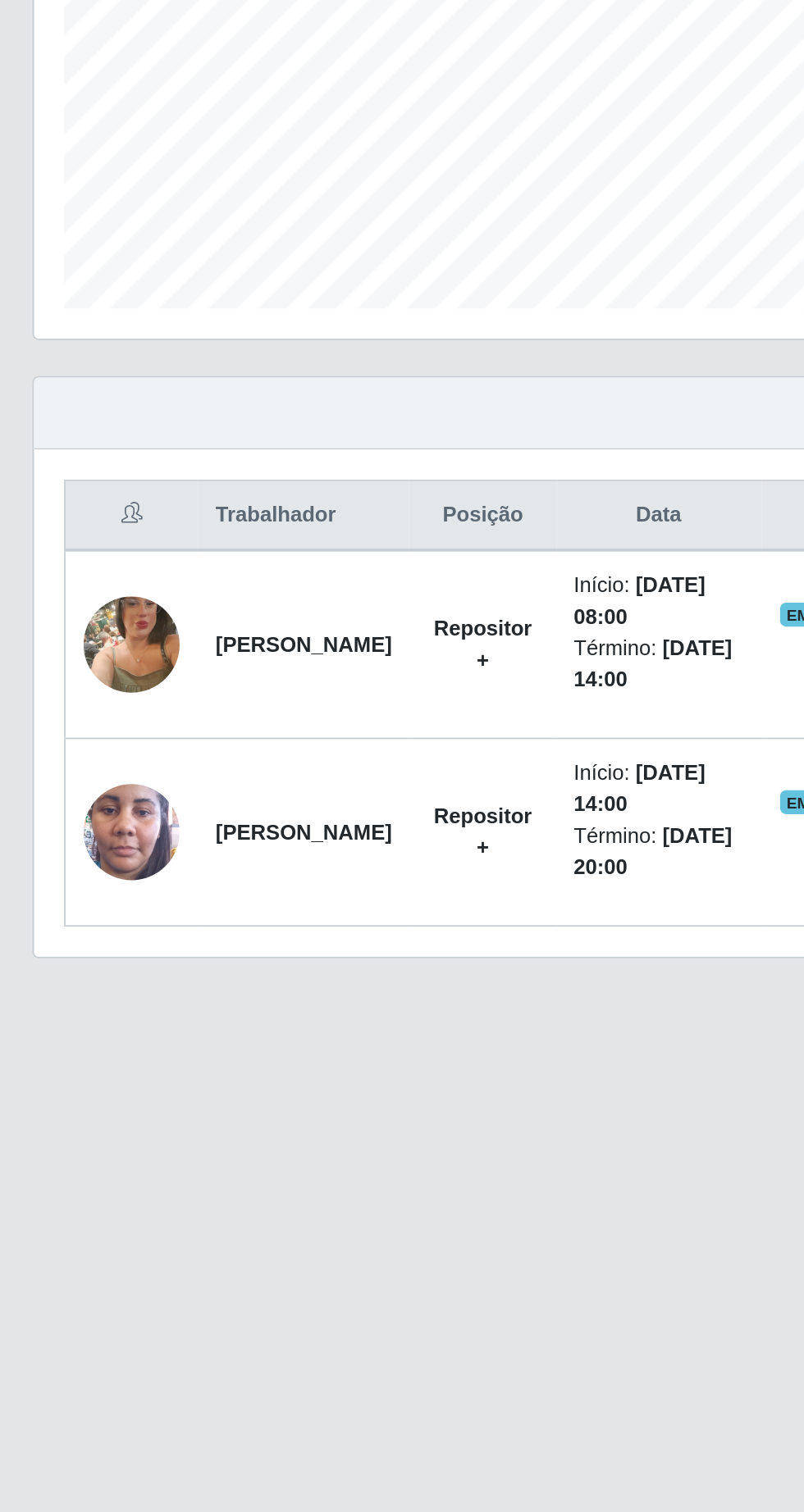
scroll to position [19, 0]
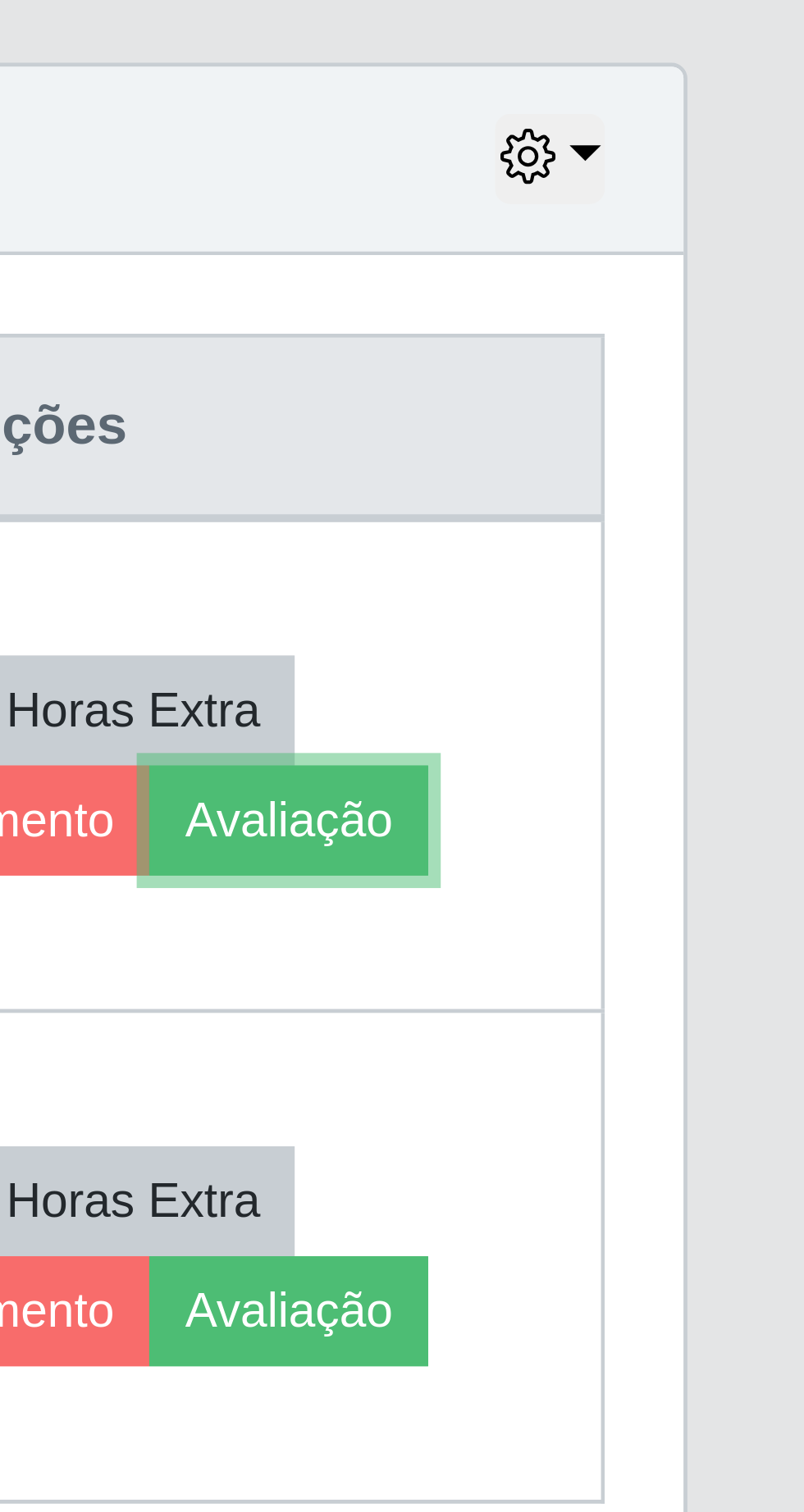
click at [723, 770] on button "Avaliação" at bounding box center [696, 782] width 58 height 23
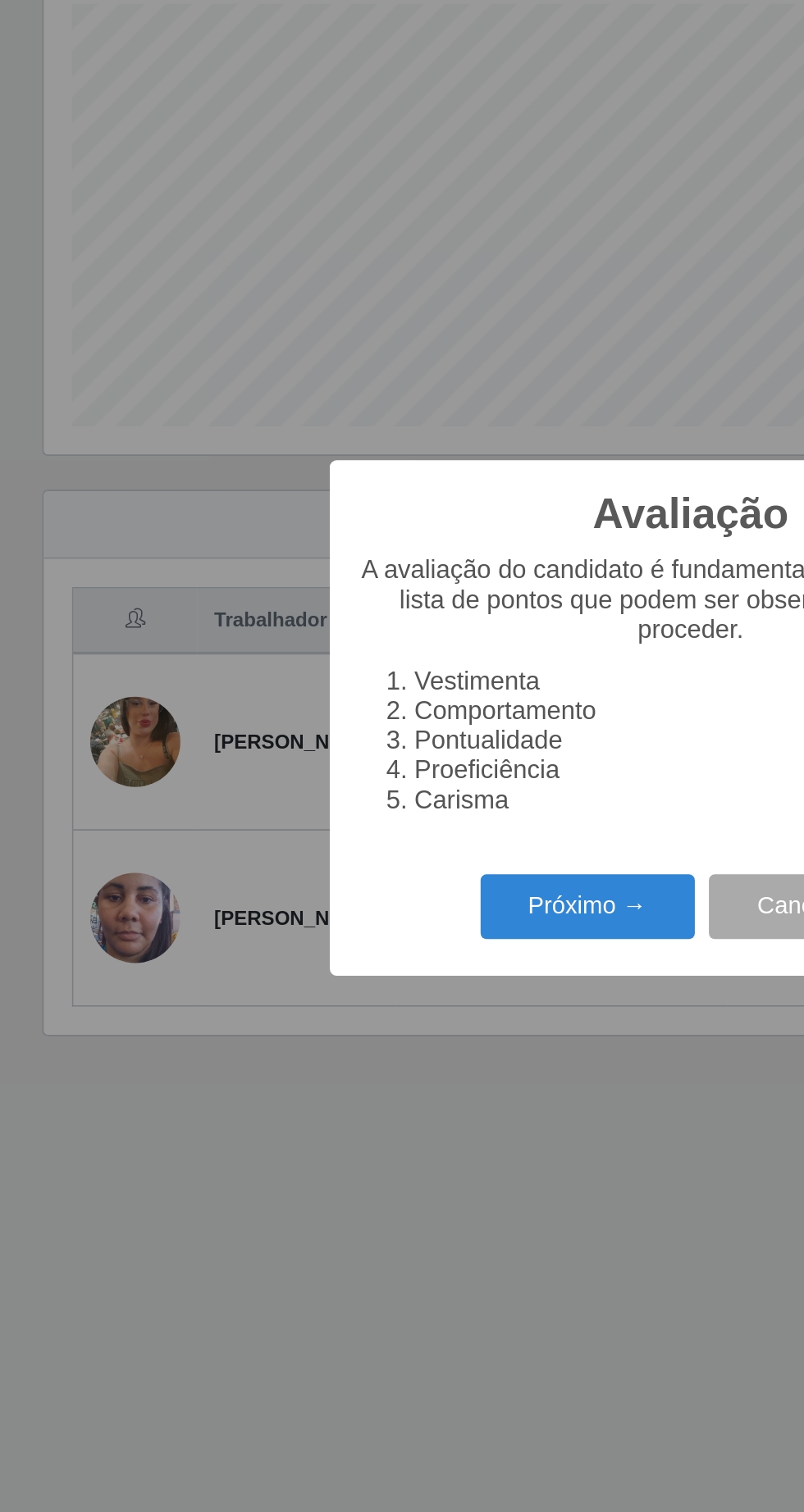
click at [343, 863] on button "Próximo →" at bounding box center [342, 866] width 125 height 39
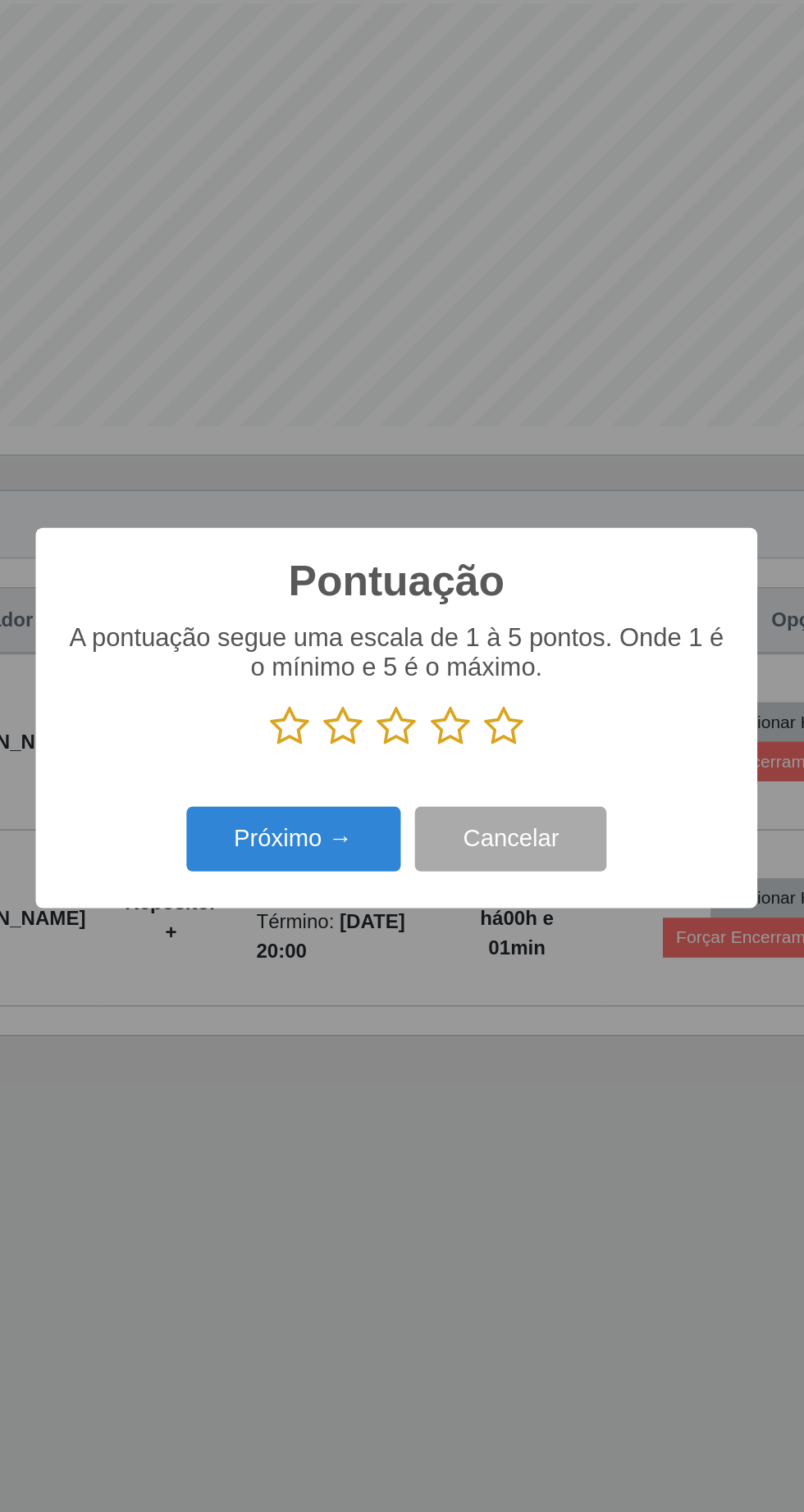
click at [471, 763] on icon at bounding box center [464, 761] width 23 height 25
click at [453, 773] on input "radio" at bounding box center [453, 773] width 0 height 0
click at [360, 829] on button "Próximo →" at bounding box center [342, 826] width 125 height 39
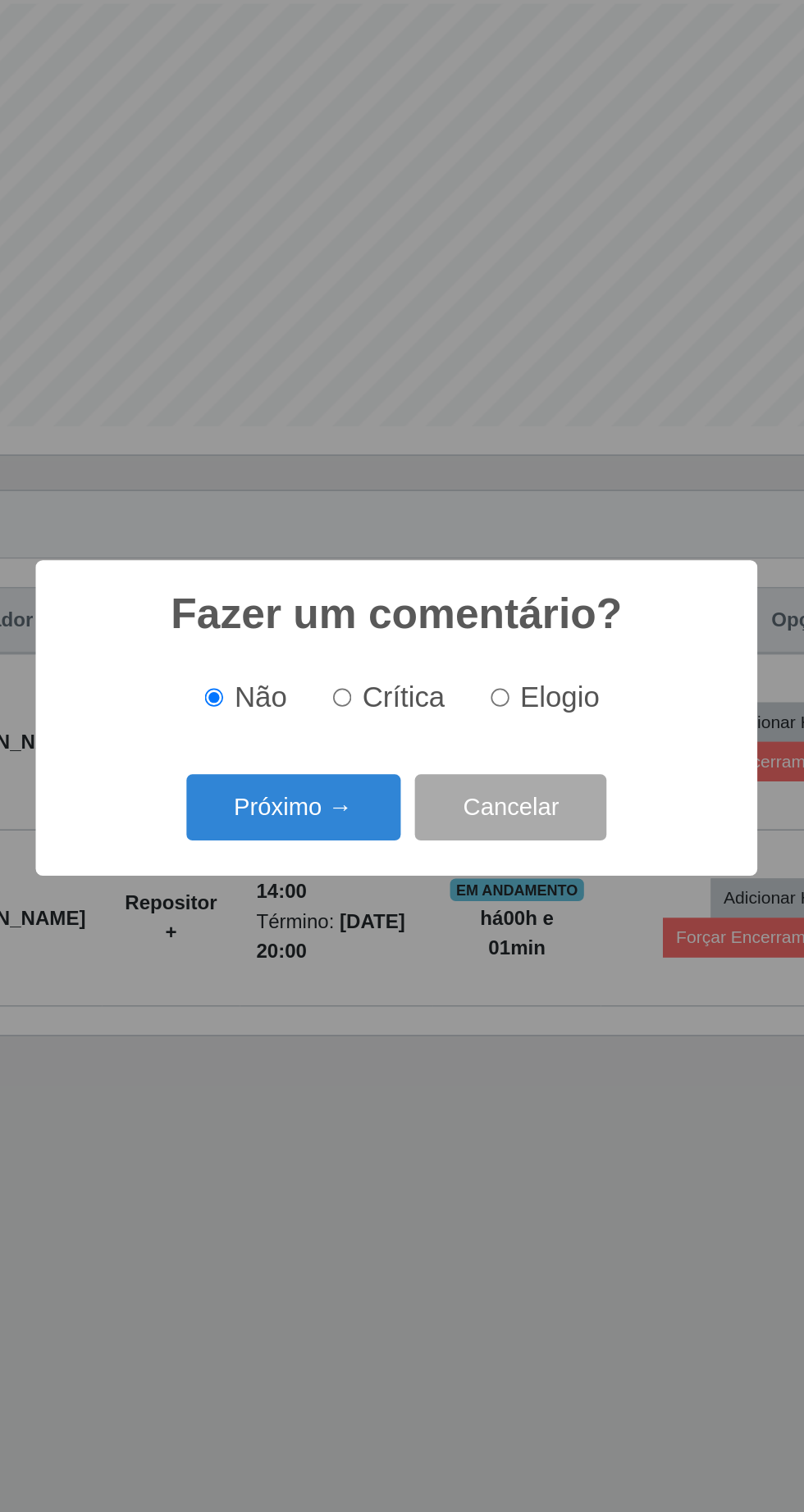
click at [483, 746] on span "Elogio" at bounding box center [497, 744] width 46 height 18
click at [467, 746] on input "Elogio" at bounding box center [461, 744] width 10 height 10
radio input "true"
click at [365, 801] on button "Próximo →" at bounding box center [342, 807] width 125 height 39
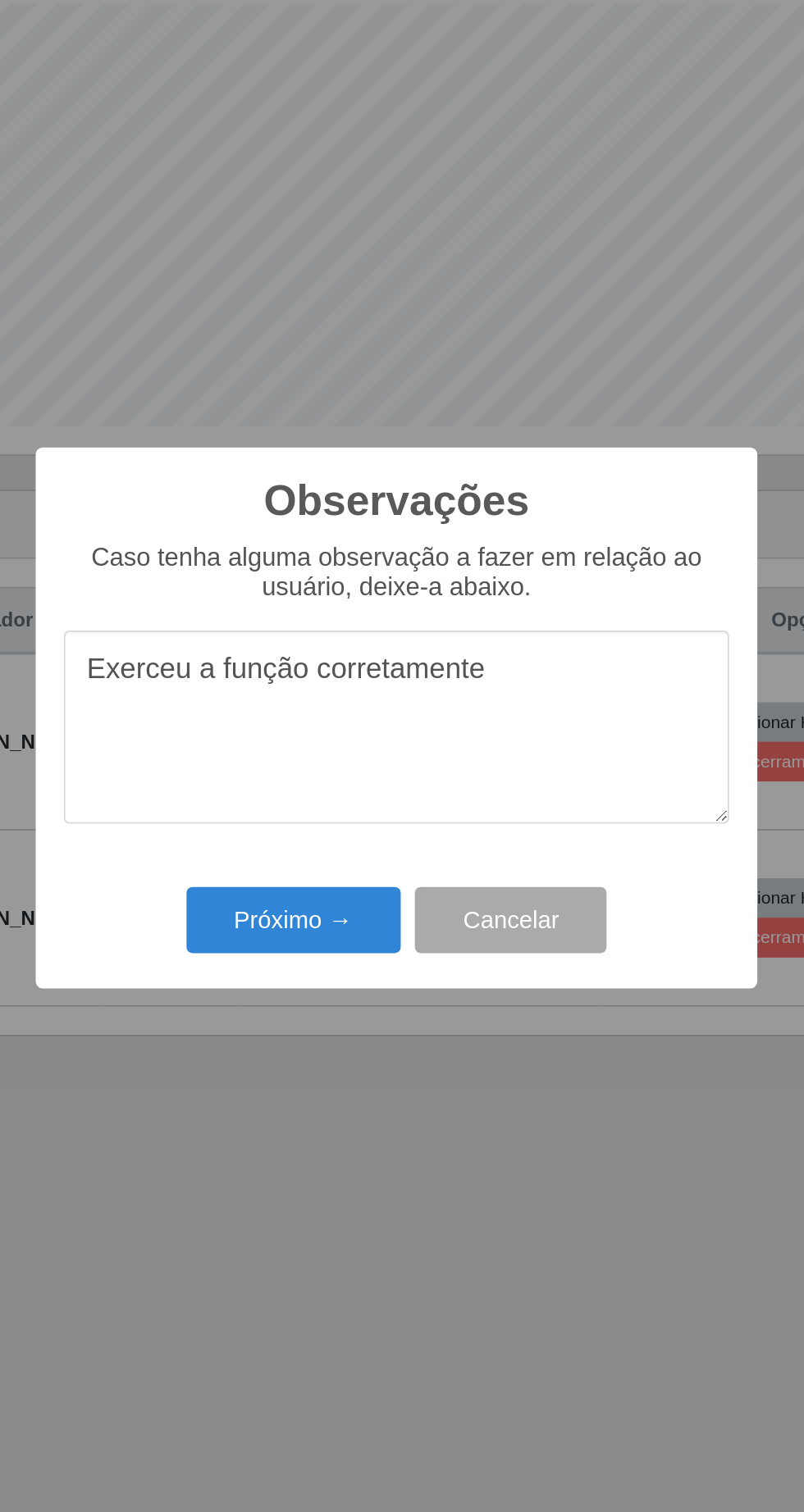
type textarea "Exerceu a função corretamente"
click at [349, 880] on button "Próximo →" at bounding box center [342, 873] width 125 height 39
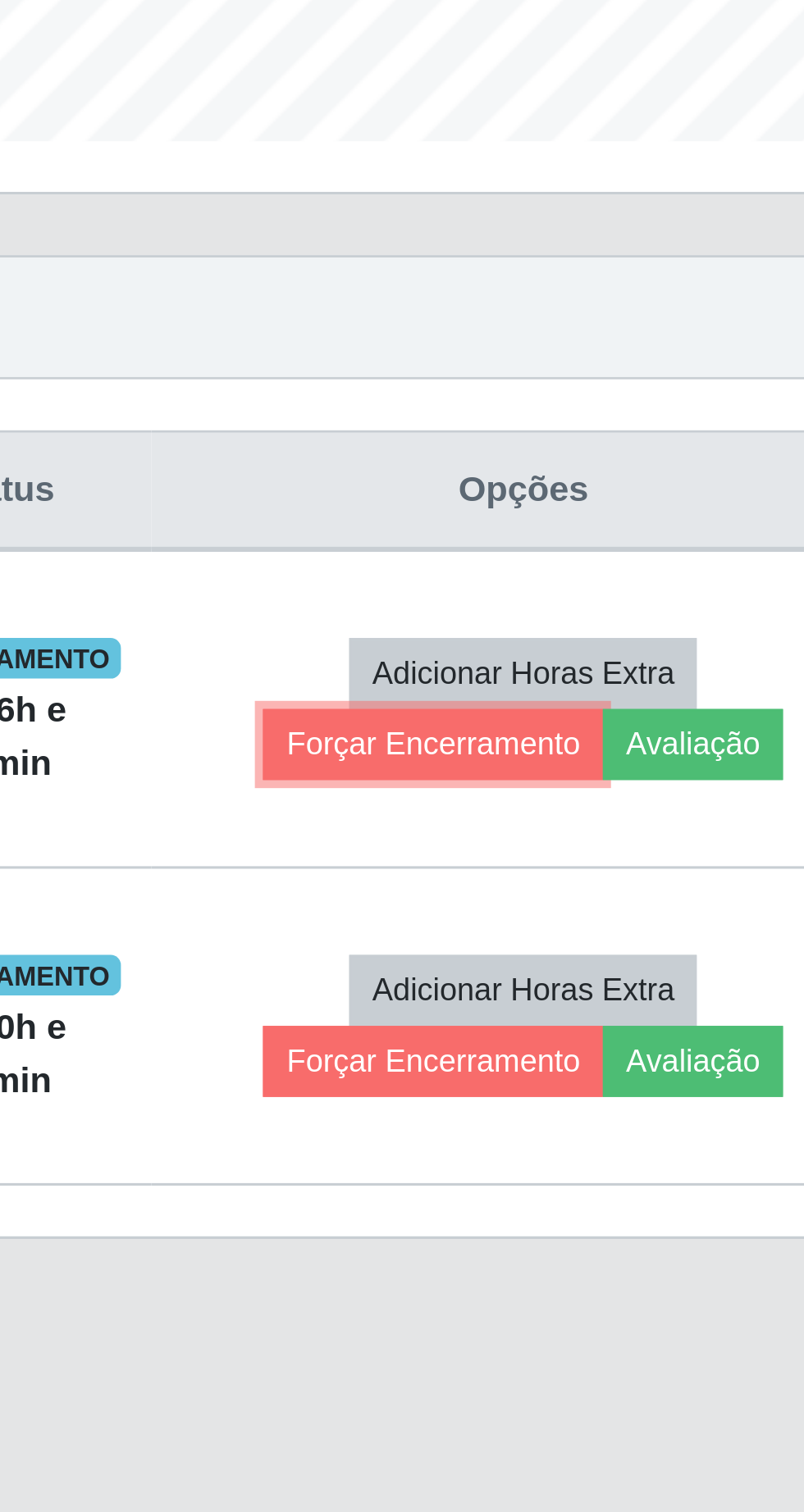
click at [612, 770] on button "Forçar Encerramento" at bounding box center [612, 782] width 110 height 23
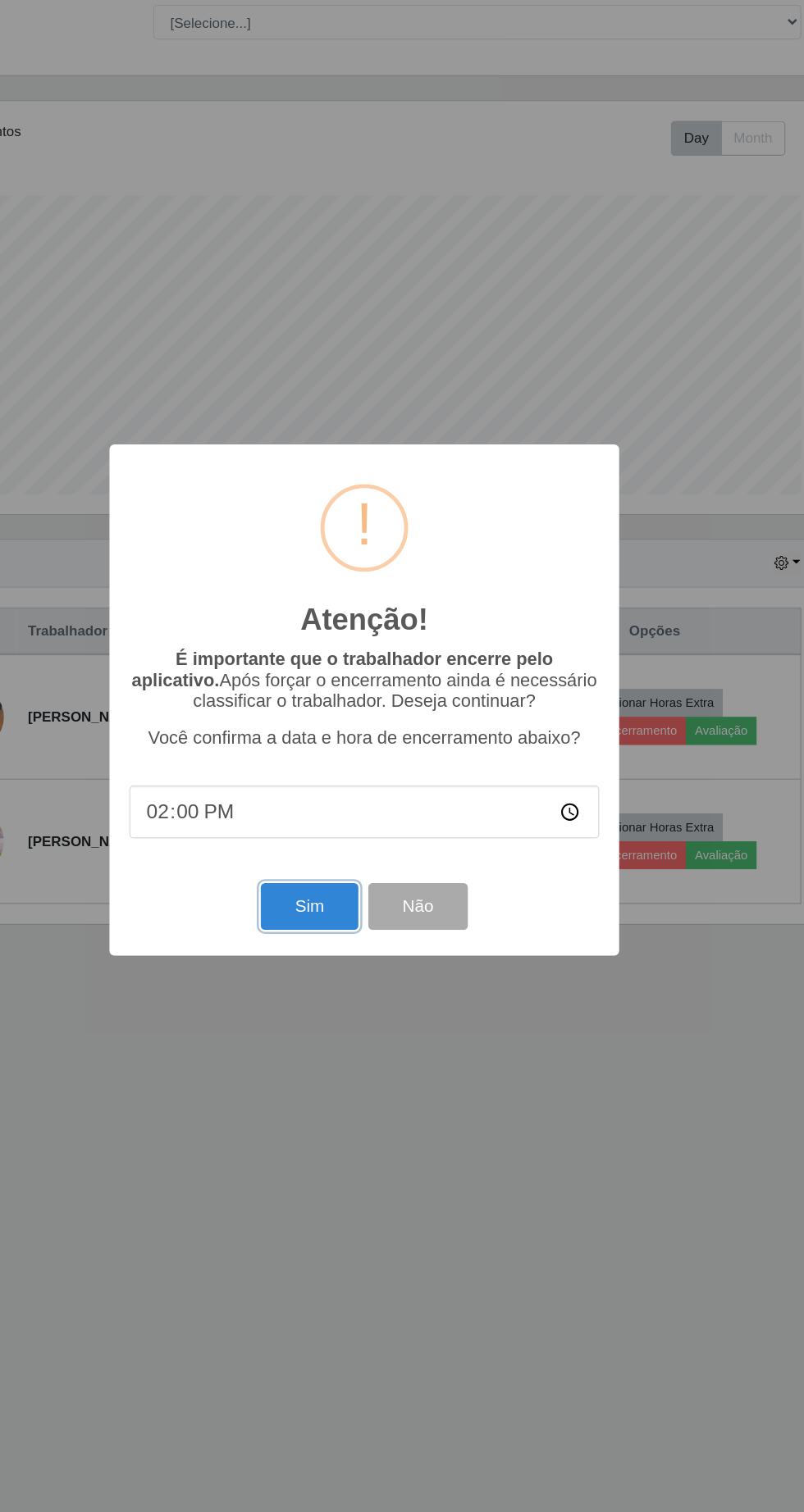
click at [344, 940] on button "Sim" at bounding box center [357, 926] width 80 height 39
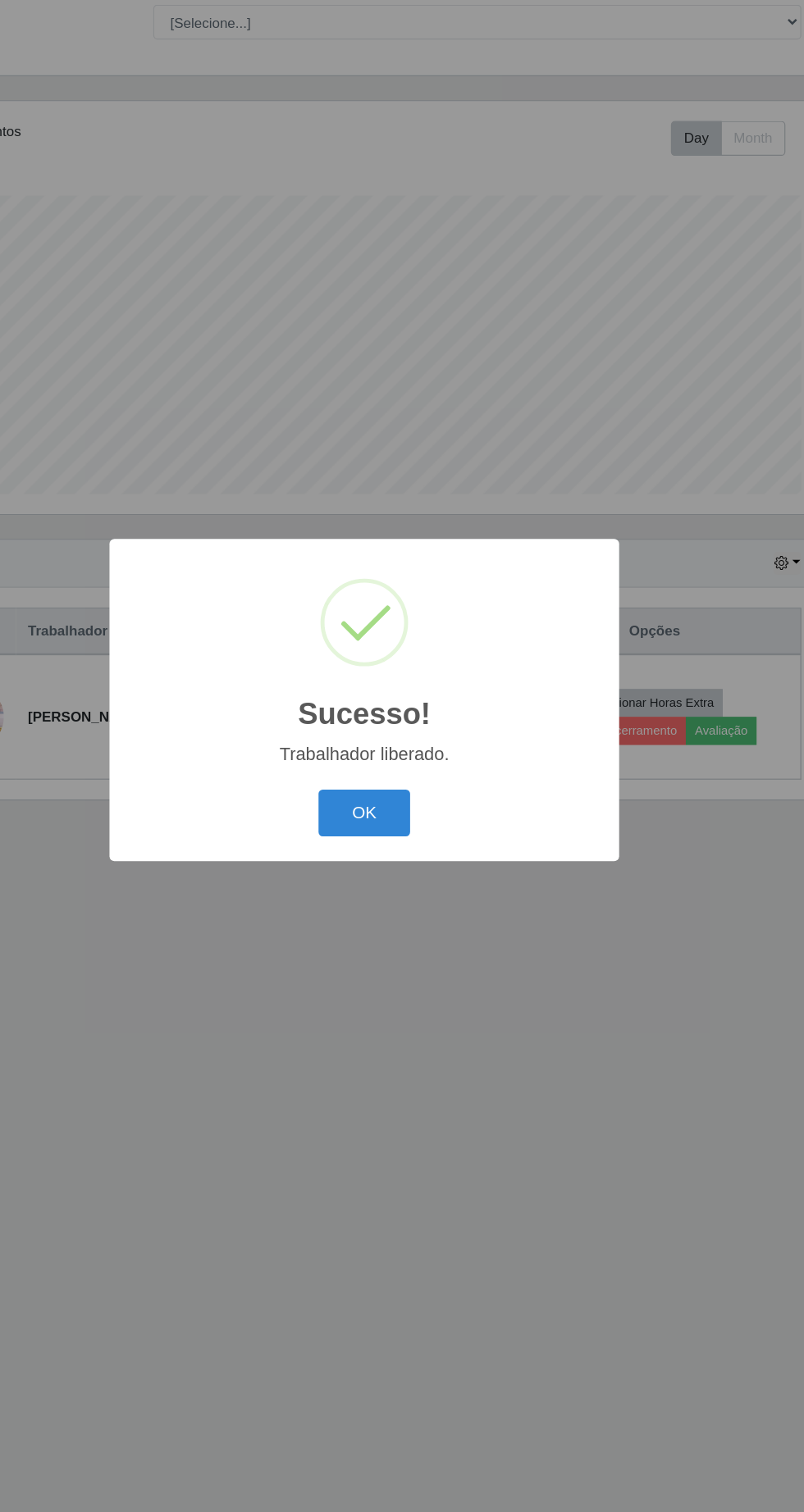
click at [412, 843] on button "OK" at bounding box center [402, 849] width 76 height 39
